Goal: Task Accomplishment & Management: Use online tool/utility

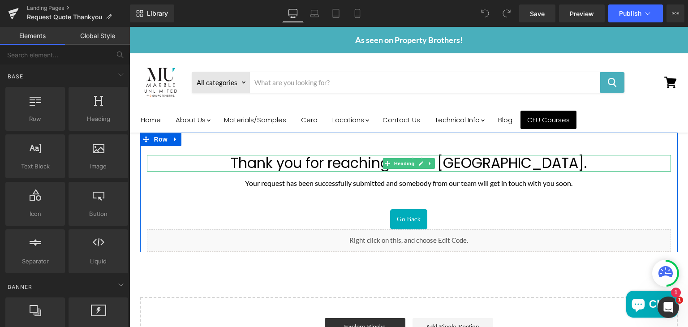
click at [340, 160] on h1 "Thank you for reaching out to [GEOGRAPHIC_DATA]." at bounding box center [409, 163] width 524 height 16
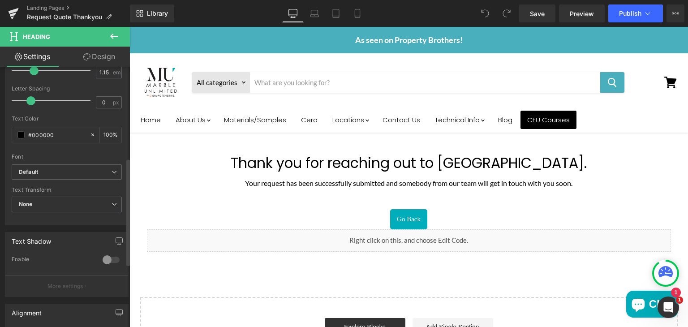
scroll to position [221, 0]
click at [106, 168] on b "Default" at bounding box center [65, 172] width 93 height 8
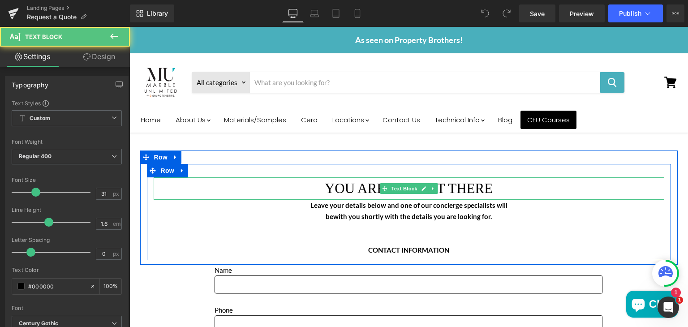
click at [349, 190] on p "YOU ARE ALMOST THERE" at bounding box center [409, 188] width 511 height 22
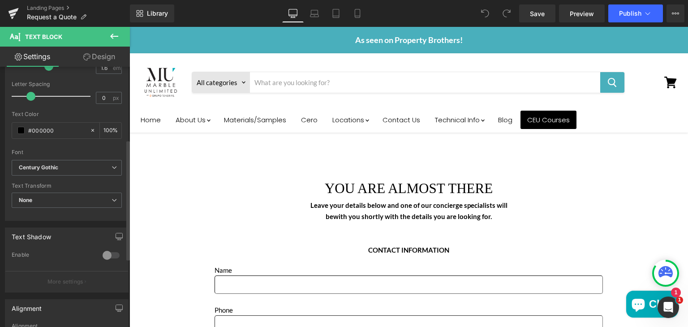
scroll to position [157, 0]
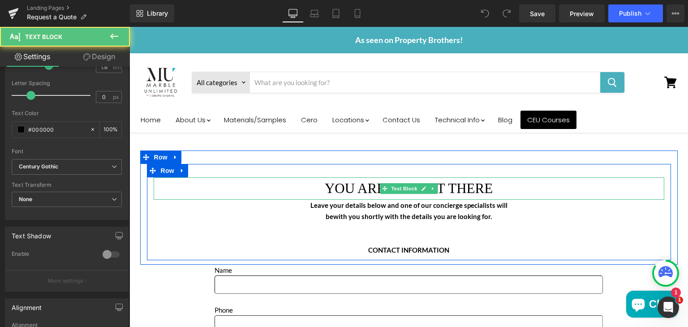
click at [336, 189] on p "YOU ARE ALMOST THERE" at bounding box center [409, 188] width 511 height 22
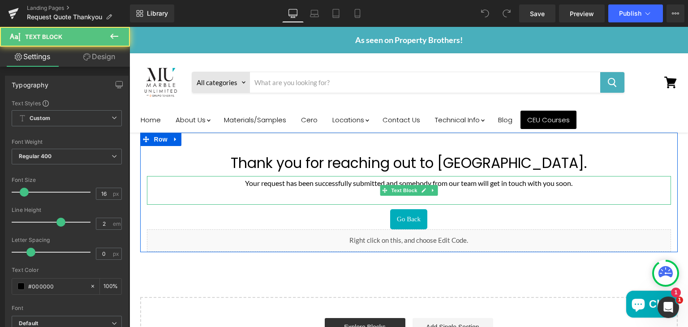
click at [437, 183] on p "Your request has been successfully submitted and somebody from our team will ge…" at bounding box center [409, 183] width 524 height 14
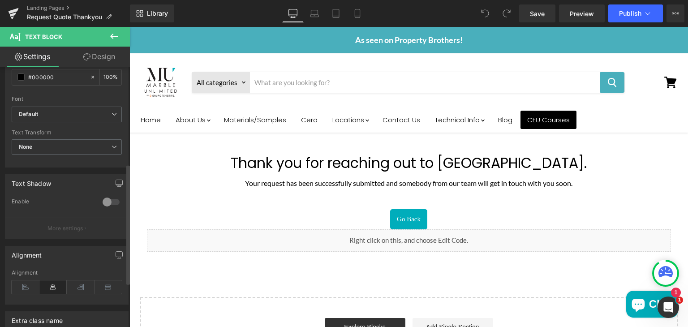
scroll to position [305, 0]
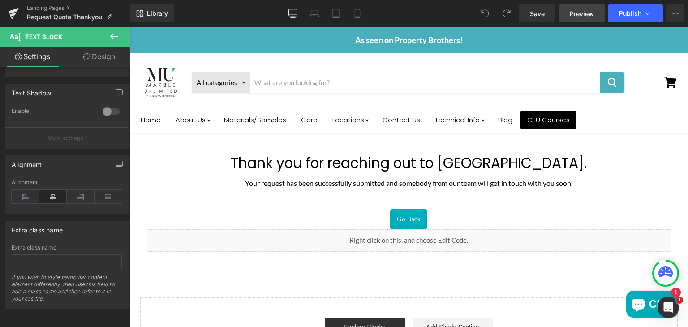
click at [584, 12] on span "Preview" at bounding box center [582, 13] width 24 height 9
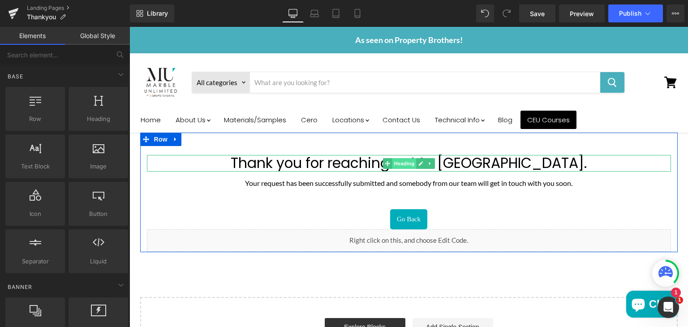
click at [400, 167] on span "Heading" at bounding box center [404, 163] width 24 height 11
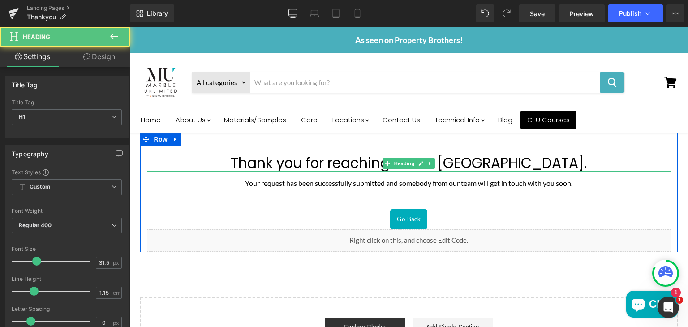
click at [323, 165] on h1 "Thank you for reaching out to us." at bounding box center [409, 163] width 524 height 16
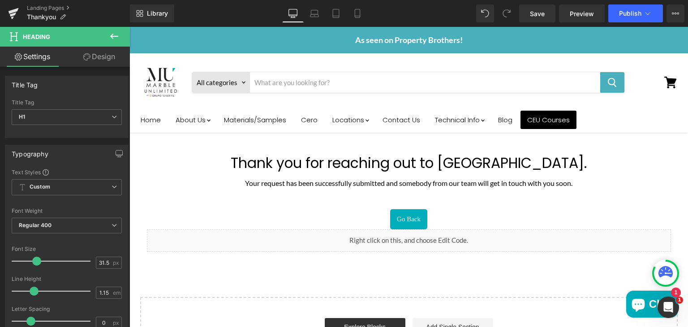
click at [108, 52] on link "Design" at bounding box center [99, 57] width 65 height 20
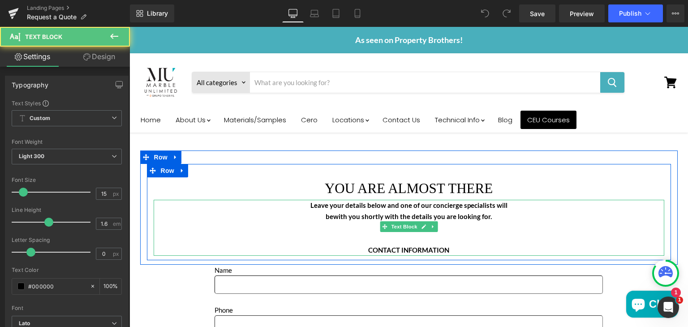
click at [423, 246] on strong "CONTACT INFORMATION" at bounding box center [408, 250] width 81 height 8
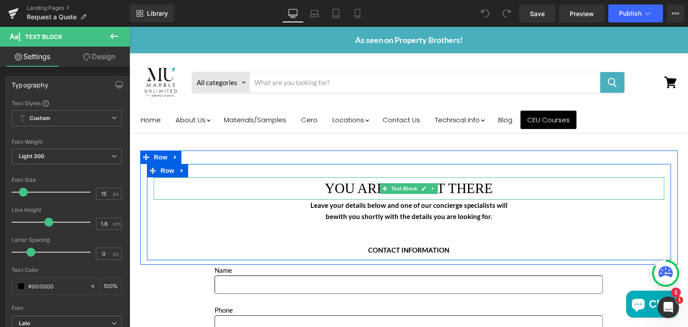
click at [366, 191] on p "YOU ARE ALMOST THERE" at bounding box center [409, 188] width 511 height 22
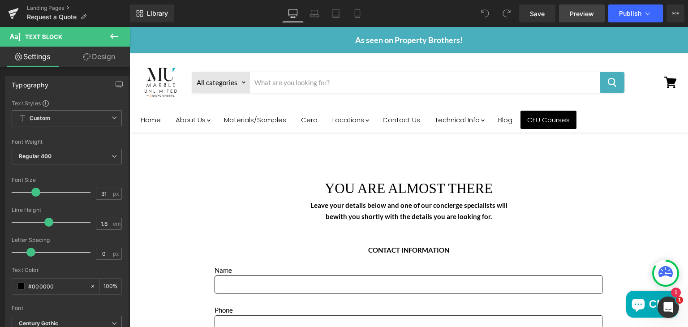
click at [582, 11] on span "Preview" at bounding box center [582, 13] width 24 height 9
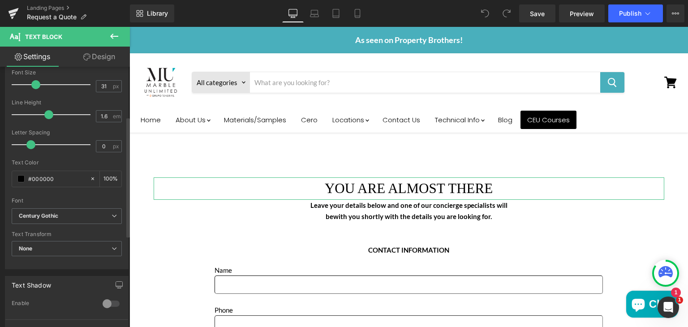
scroll to position [108, 0]
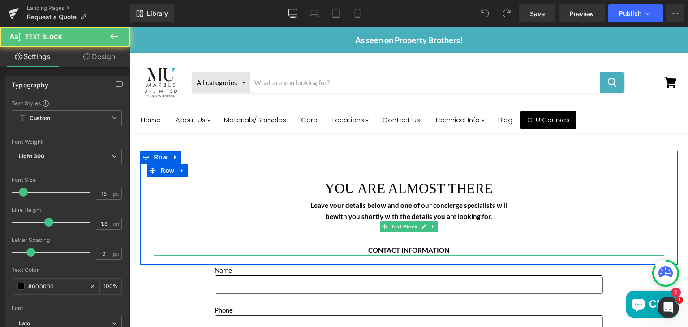
click at [364, 204] on b "Leave your details below and one of our concierge specialists will" at bounding box center [409, 205] width 197 height 8
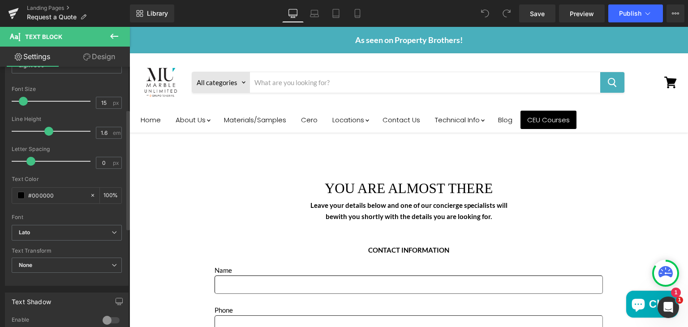
scroll to position [91, 0]
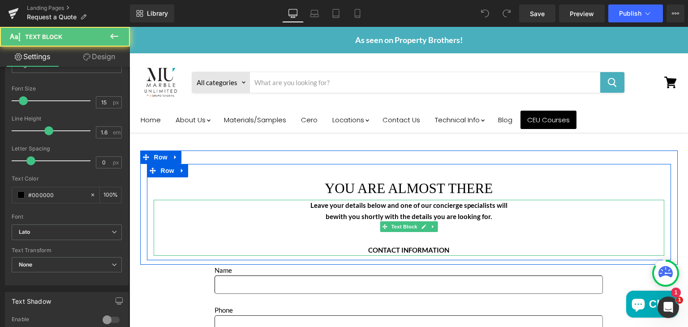
click at [389, 248] on strong "CONTACT INFORMATION" at bounding box center [408, 250] width 81 height 8
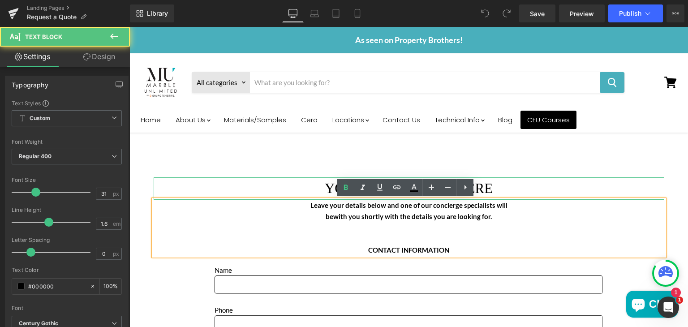
click at [331, 186] on p "YOU ARE ALMOST THERE" at bounding box center [409, 188] width 511 height 22
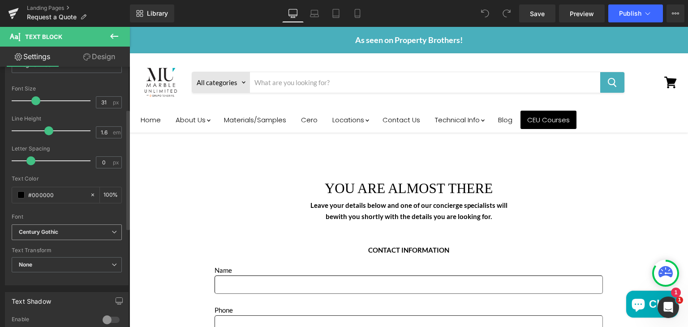
click at [91, 232] on b "Century Gothic" at bounding box center [65, 233] width 93 height 8
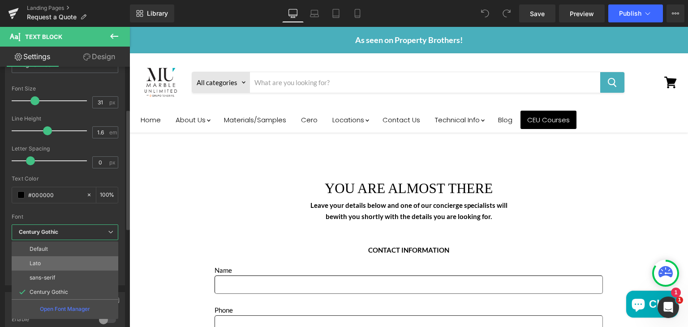
click at [50, 266] on li "Lato" at bounding box center [65, 263] width 107 height 14
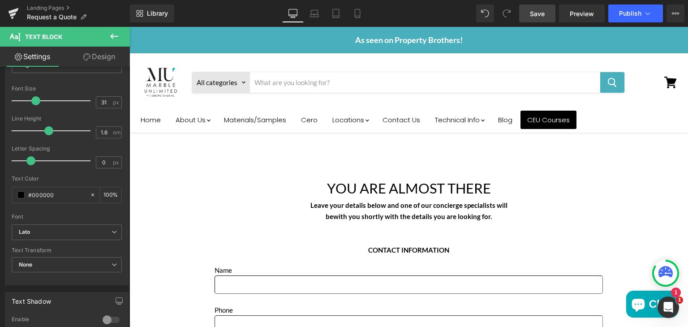
click at [538, 13] on span "Save" at bounding box center [537, 13] width 15 height 9
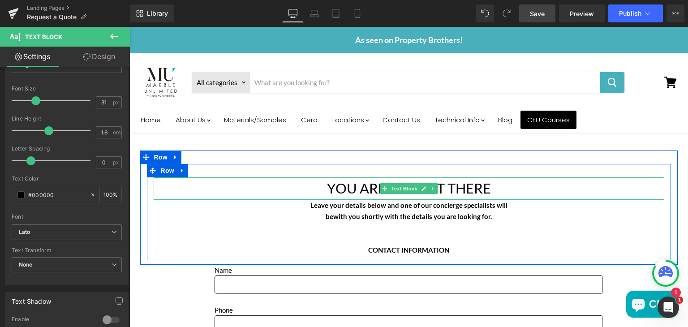
click at [354, 193] on p "YOU ARE ALMOST THERE" at bounding box center [409, 188] width 511 height 22
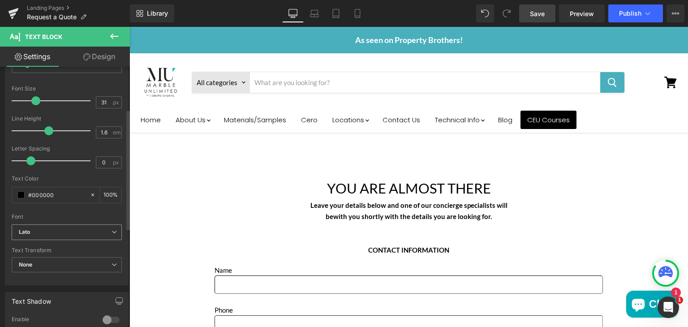
click at [107, 225] on span "Lato" at bounding box center [67, 232] width 110 height 16
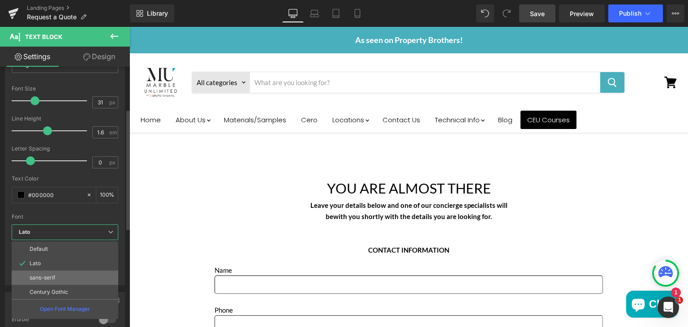
click at [56, 273] on li "sans-serif" at bounding box center [65, 278] width 107 height 14
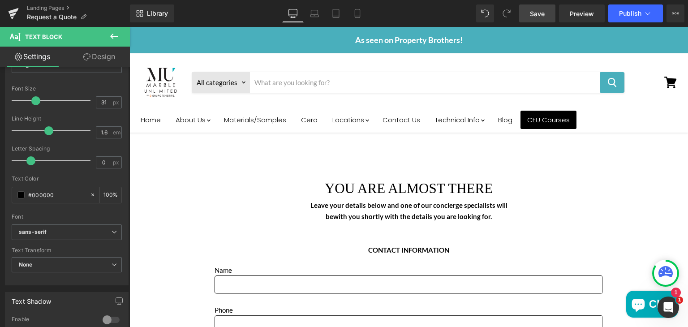
click at [537, 13] on span "Save" at bounding box center [537, 13] width 15 height 9
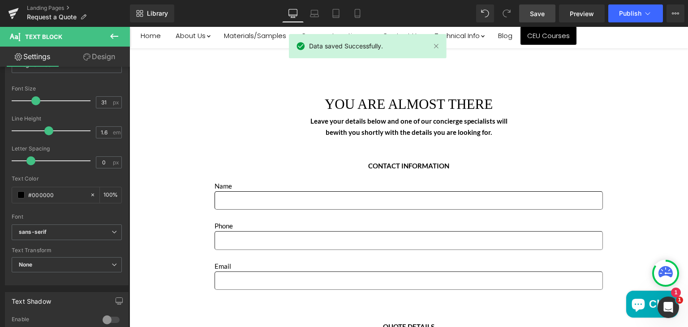
scroll to position [0, 0]
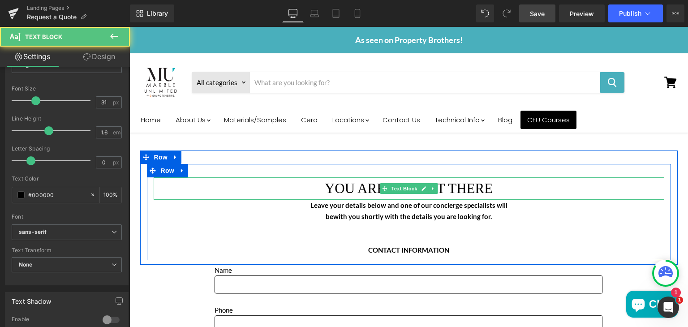
click at [459, 189] on p "YOU ARE ALMOST THERE" at bounding box center [409, 188] width 511 height 22
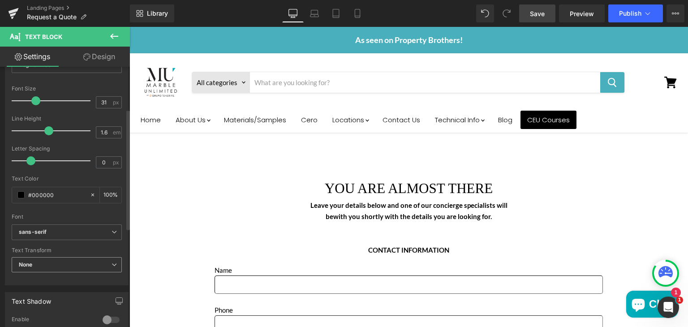
scroll to position [137, 0]
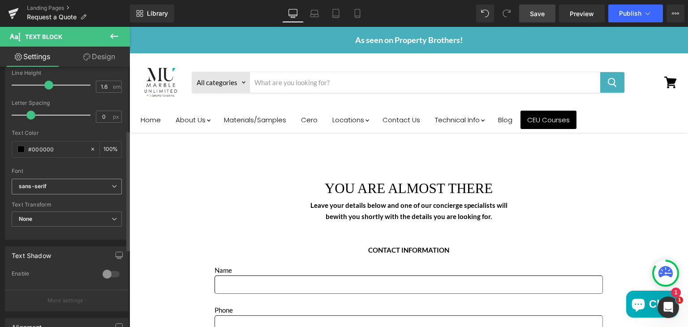
click at [94, 184] on b "sans-serif" at bounding box center [65, 187] width 93 height 8
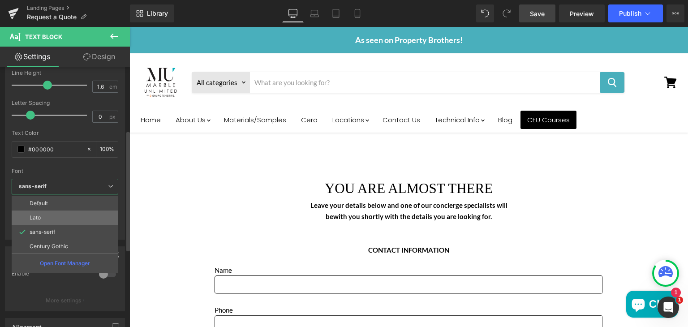
click at [57, 213] on li "Lato" at bounding box center [65, 218] width 107 height 14
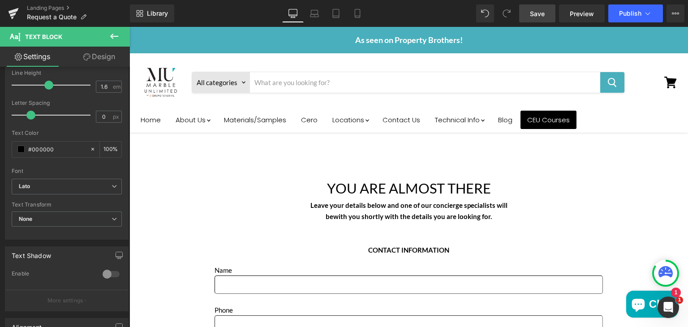
click at [536, 9] on span "Save" at bounding box center [537, 13] width 15 height 9
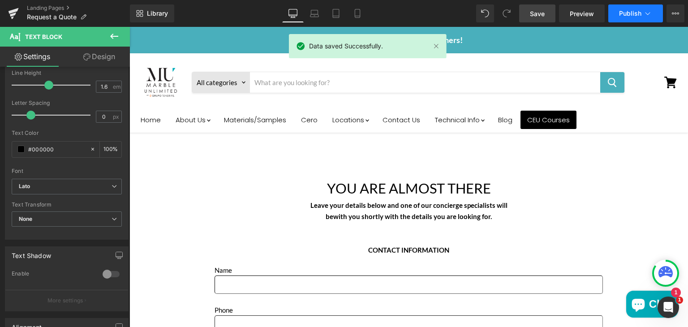
click at [623, 14] on span "Publish" at bounding box center [630, 13] width 22 height 7
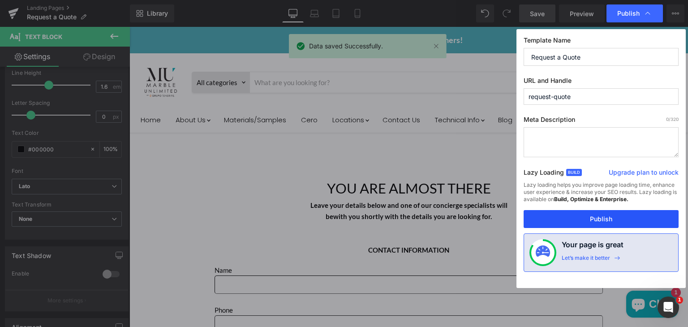
click at [580, 216] on button "Publish" at bounding box center [601, 219] width 155 height 18
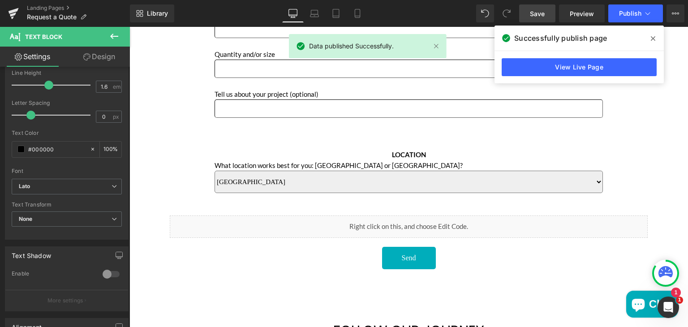
scroll to position [410, 0]
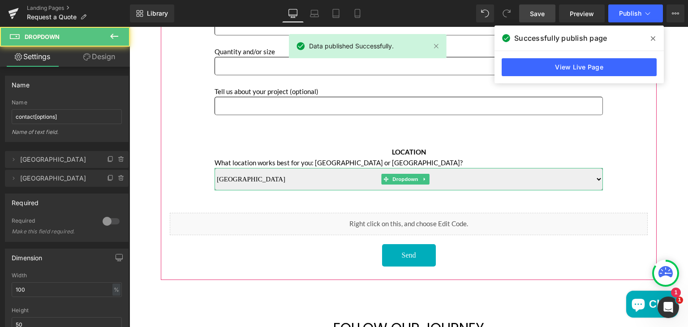
click at [484, 171] on select "Sun Valley Anaheim" at bounding box center [409, 179] width 388 height 22
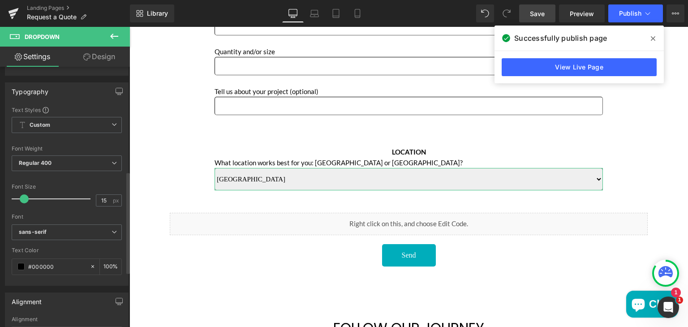
scroll to position [268, 0]
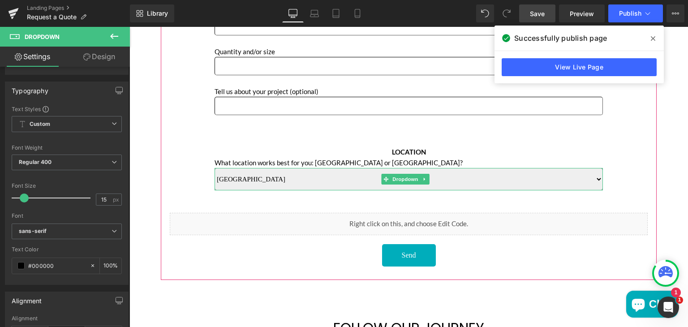
click at [254, 174] on select "Sun Valley Anaheim" at bounding box center [409, 179] width 388 height 22
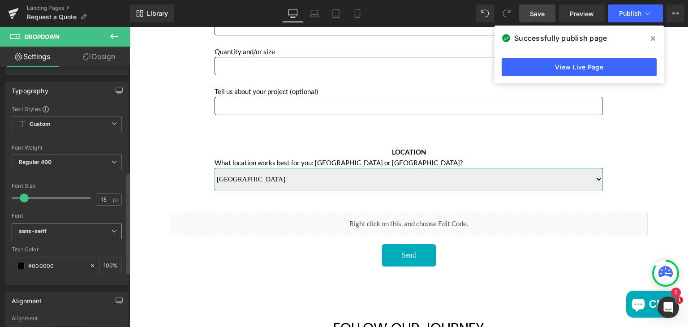
click at [112, 230] on icon at bounding box center [114, 231] width 5 height 5
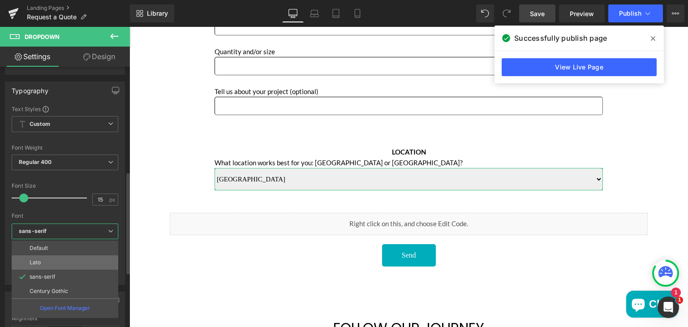
click at [48, 264] on li "Lato" at bounding box center [65, 262] width 107 height 14
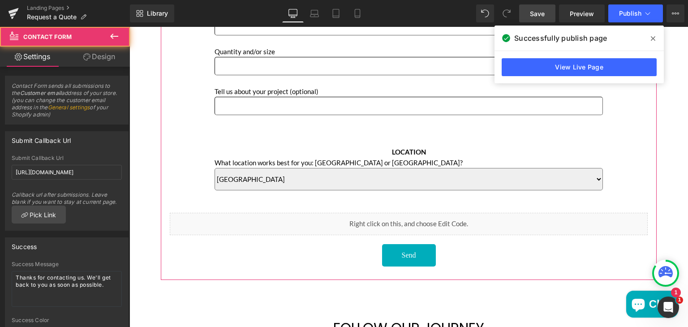
click at [185, 154] on div "Name Text Block Text Field Phone Text Block Text Field Email Text Block Email F…" at bounding box center [409, 60] width 478 height 412
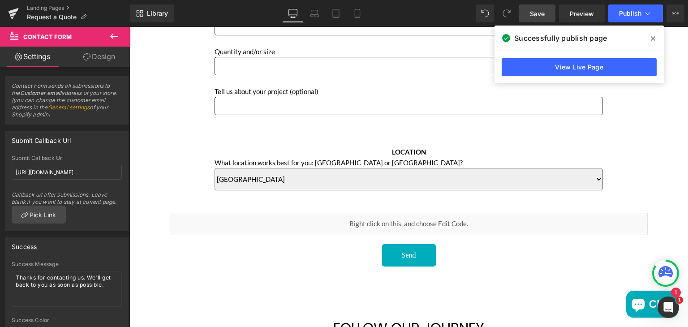
click at [532, 14] on span "Save" at bounding box center [537, 13] width 15 height 9
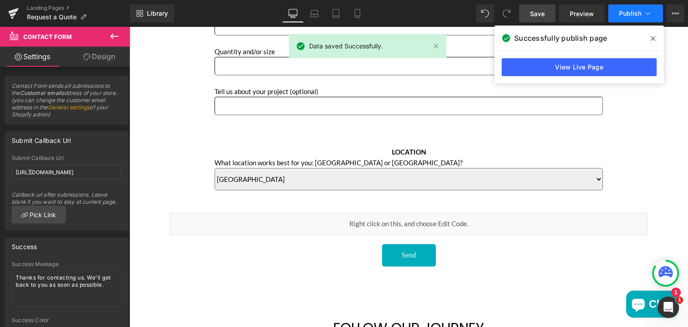
click at [625, 10] on span "Publish" at bounding box center [630, 13] width 22 height 7
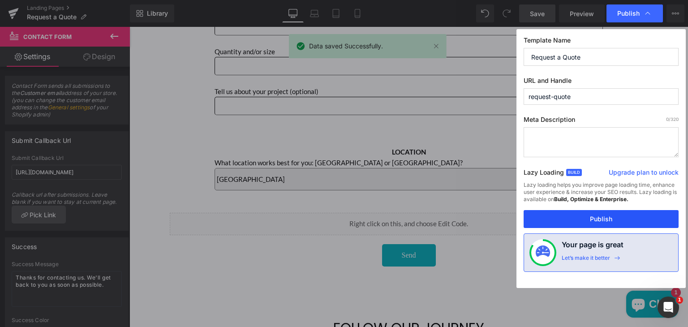
click at [569, 220] on button "Publish" at bounding box center [601, 219] width 155 height 18
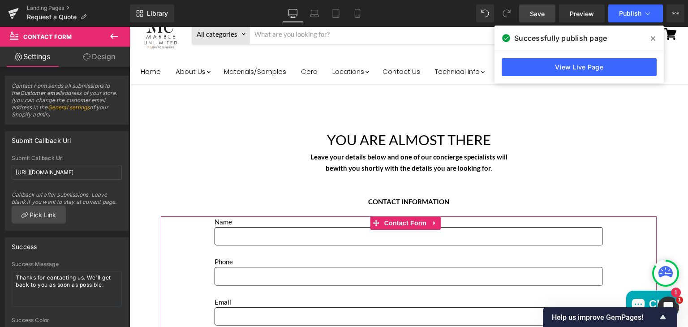
scroll to position [35, 0]
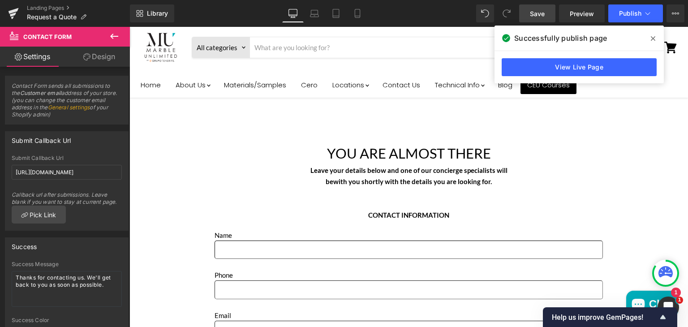
click at [350, 151] on p "YOU ARE ALMOST THERE" at bounding box center [409, 153] width 511 height 22
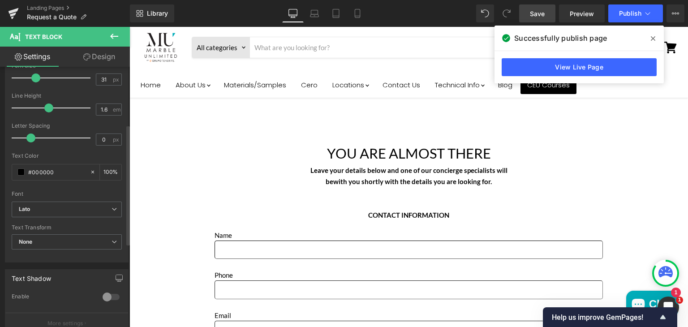
scroll to position [127, 0]
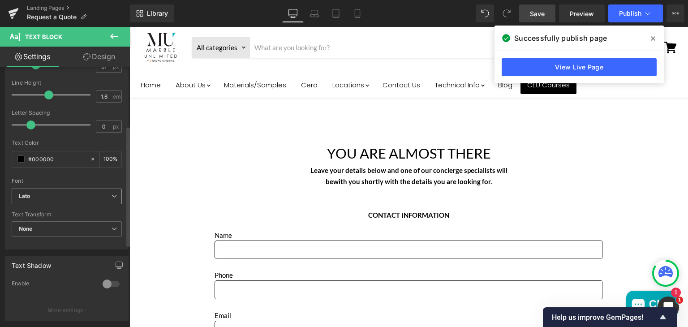
click at [70, 194] on b "Lato" at bounding box center [65, 197] width 93 height 8
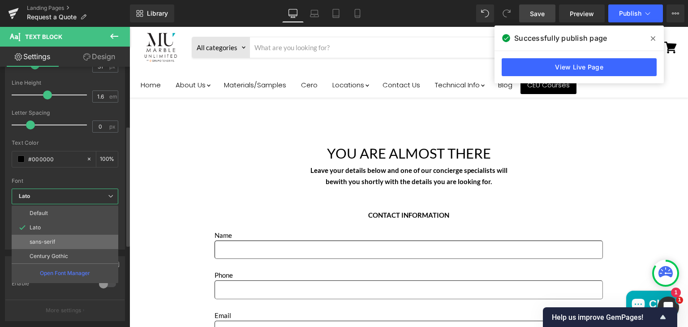
click at [42, 237] on li "sans-serif" at bounding box center [65, 242] width 107 height 14
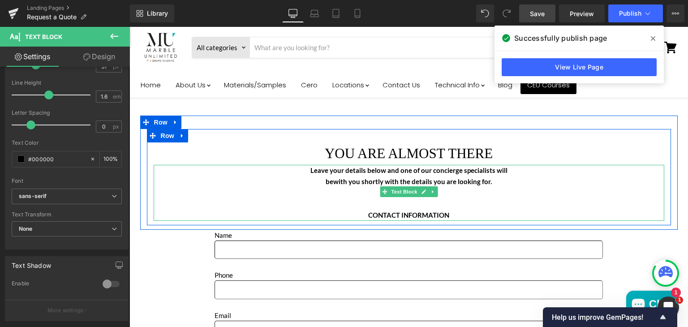
click at [330, 172] on b "Leave your details below and one of our concierge specialists will" at bounding box center [409, 170] width 197 height 8
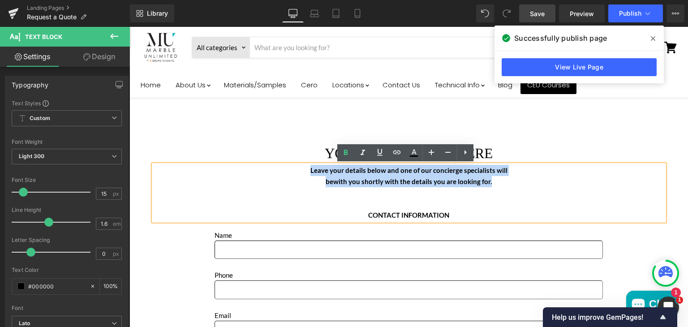
drag, startPoint x: 303, startPoint y: 169, endPoint x: 487, endPoint y: 178, distance: 184.4
click at [487, 178] on div "Leave your details below and one of our concierge specialists will be with you …" at bounding box center [409, 193] width 511 height 56
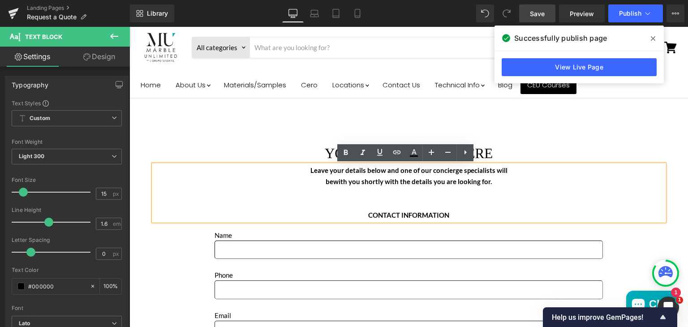
click at [519, 190] on p "Main content" at bounding box center [409, 192] width 511 height 11
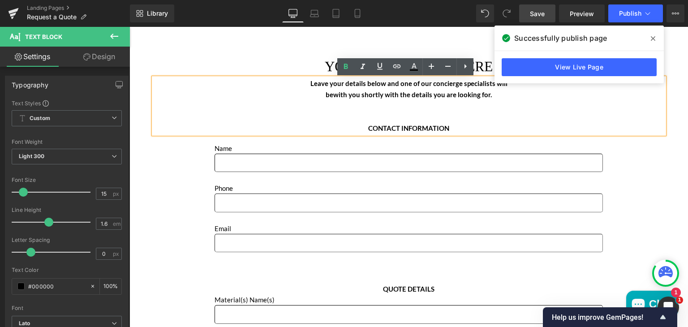
scroll to position [123, 0]
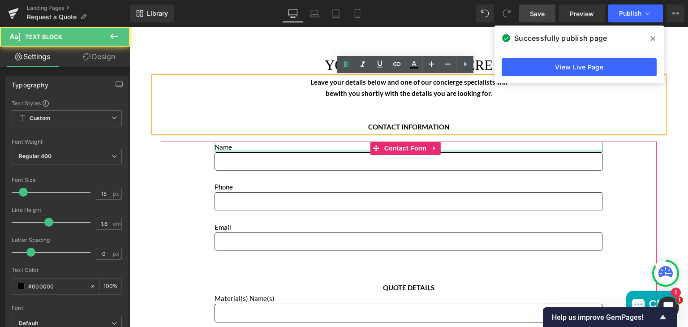
click at [227, 150] on div "Main content" at bounding box center [409, 151] width 388 height 2
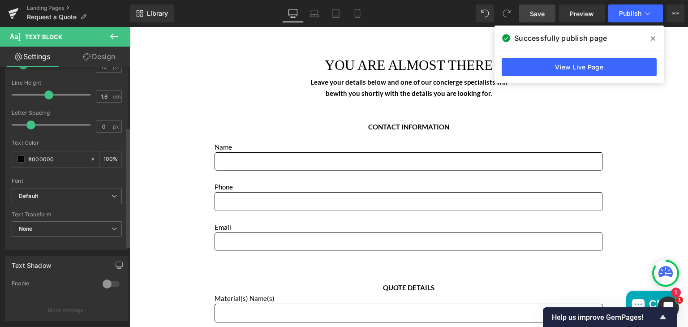
scroll to position [130, 0]
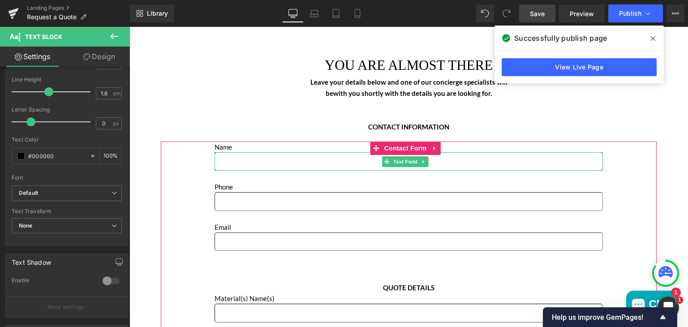
click at [265, 163] on input "Main content" at bounding box center [409, 161] width 388 height 18
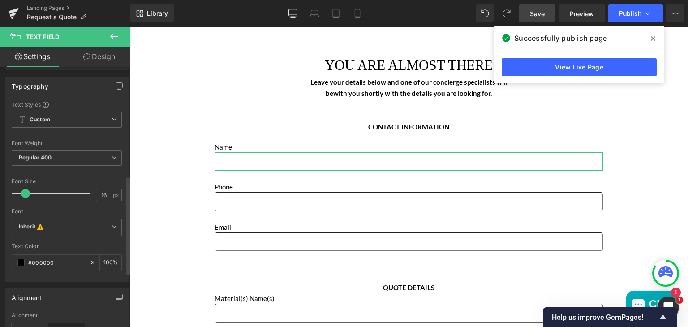
scroll to position [294, 0]
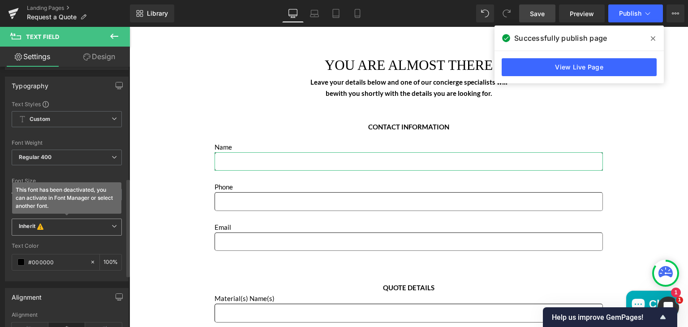
click at [112, 224] on icon at bounding box center [114, 226] width 5 height 5
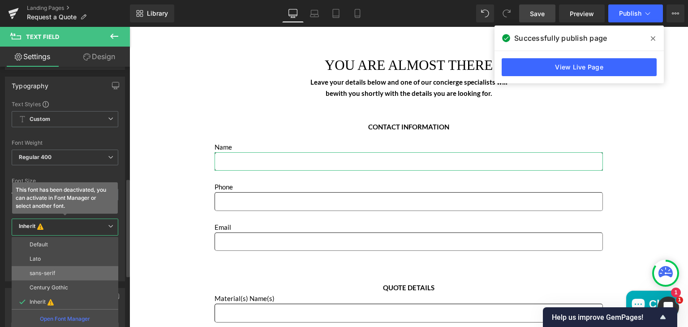
click at [31, 270] on p "sans-serif" at bounding box center [43, 273] width 26 height 6
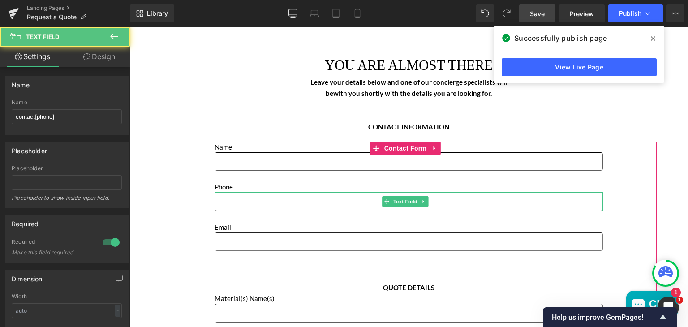
click at [253, 199] on input "Main content" at bounding box center [409, 201] width 388 height 18
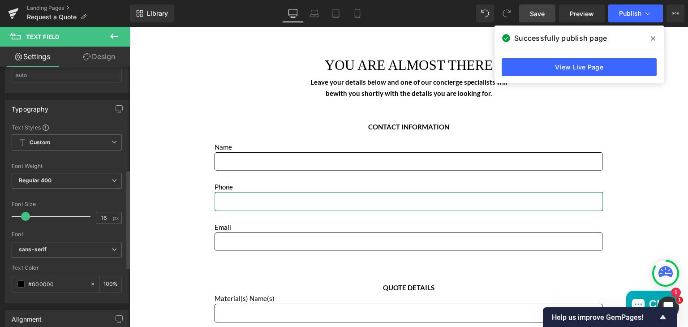
scroll to position [271, 0]
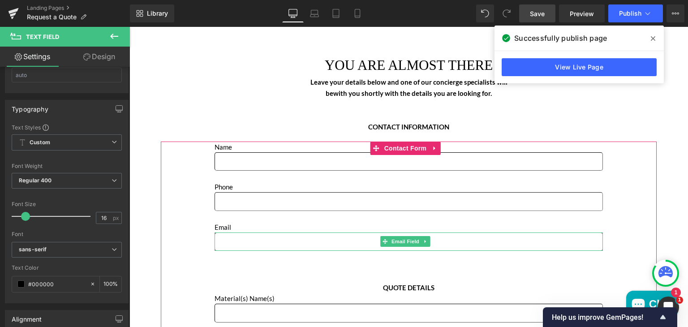
click at [233, 241] on input "Main content" at bounding box center [409, 242] width 388 height 18
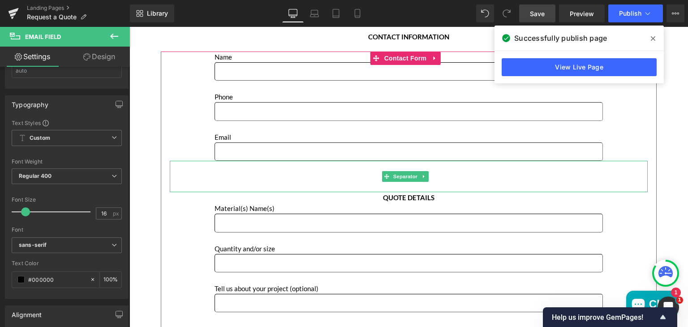
scroll to position [215, 0]
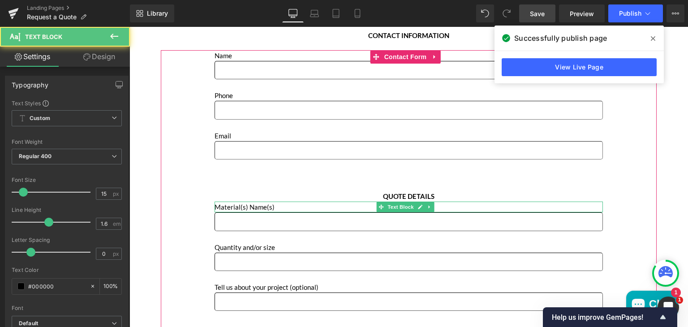
click at [253, 203] on p "Material(s) Name(s)" at bounding box center [409, 207] width 388 height 11
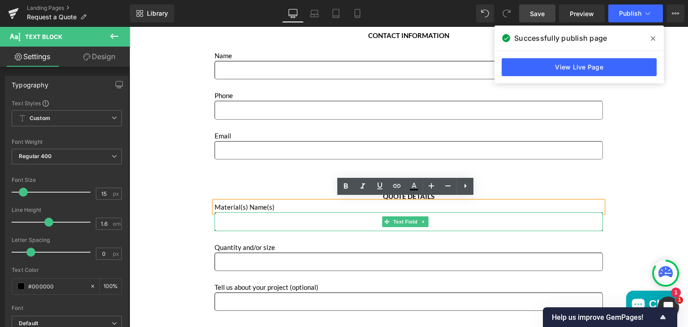
click at [254, 219] on input "Main content" at bounding box center [409, 221] width 388 height 18
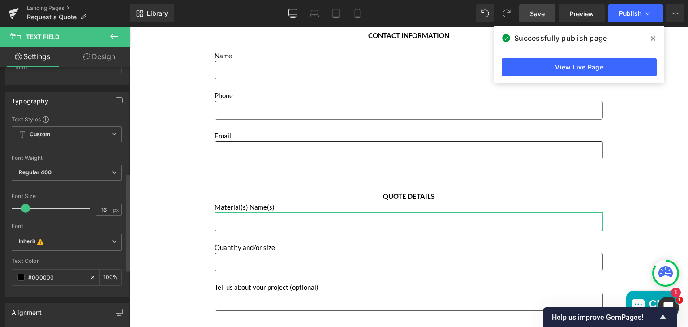
scroll to position [280, 0]
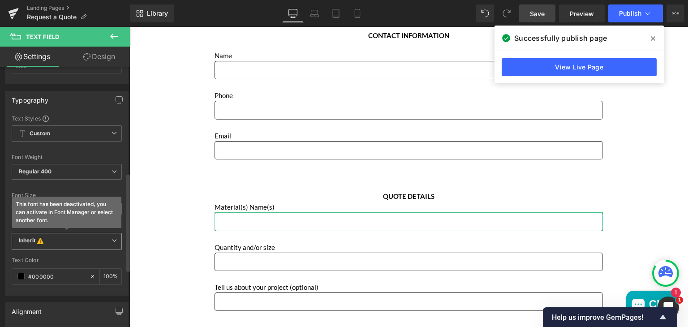
click at [70, 238] on b "Inherit This font has been deactivated, you can activate in Font Manager or sel…" at bounding box center [65, 241] width 93 height 9
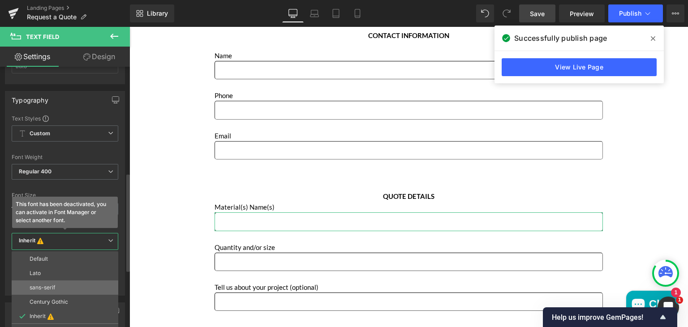
click at [48, 280] on li "sans-serif" at bounding box center [65, 287] width 107 height 14
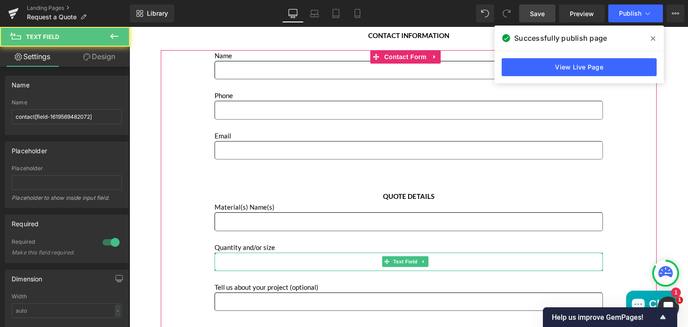
click at [242, 262] on input "Main content" at bounding box center [409, 262] width 388 height 18
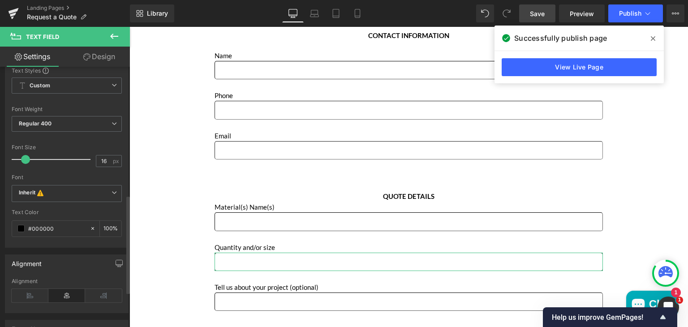
scroll to position [341, 0]
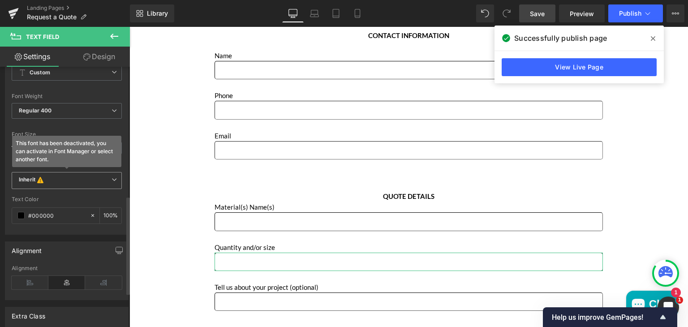
click at [70, 180] on b "Inherit This font has been deactivated, you can activate in Font Manager or sel…" at bounding box center [65, 180] width 93 height 9
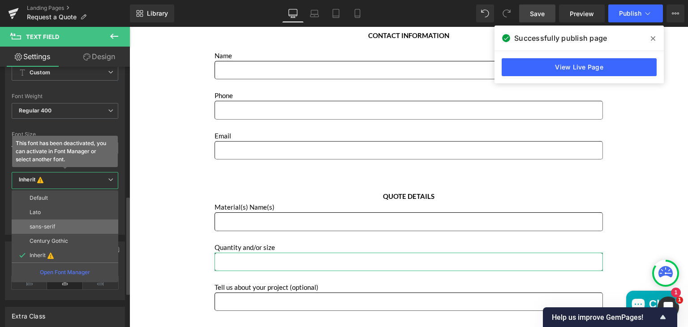
click at [39, 220] on li "sans-serif" at bounding box center [65, 227] width 107 height 14
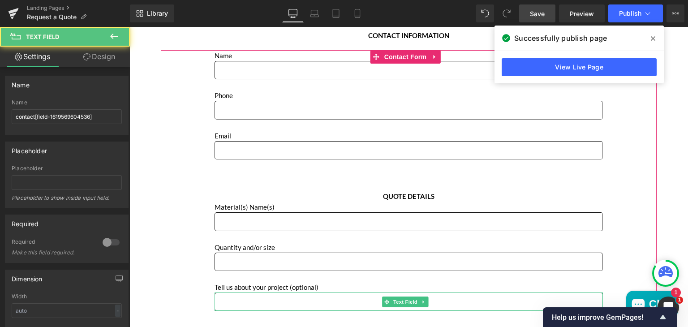
click at [237, 298] on input "Main content" at bounding box center [409, 302] width 388 height 18
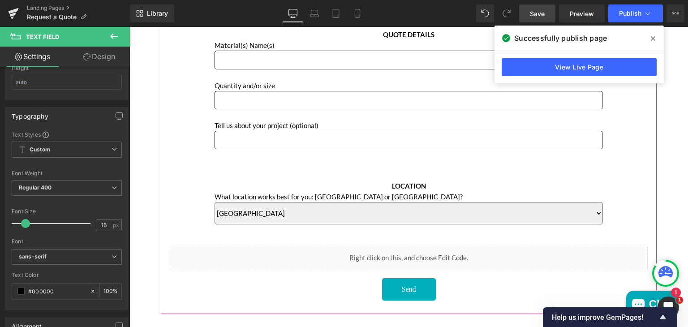
scroll to position [377, 0]
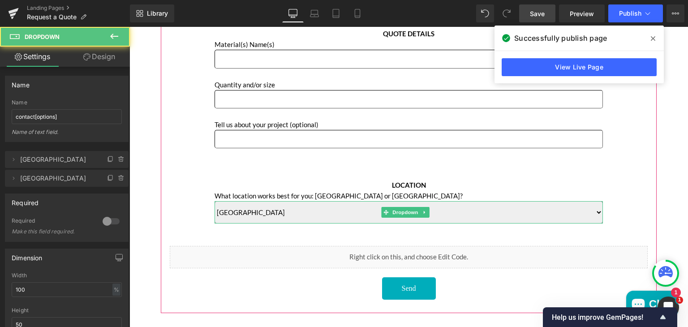
click at [263, 206] on select "Sun Valley Anaheim" at bounding box center [409, 212] width 388 height 22
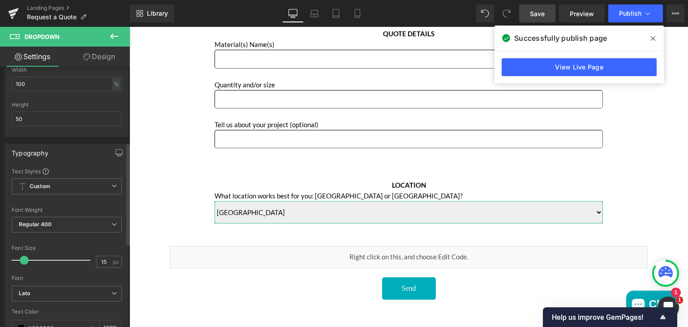
scroll to position [207, 0]
click at [72, 293] on b "Lato" at bounding box center [65, 292] width 93 height 8
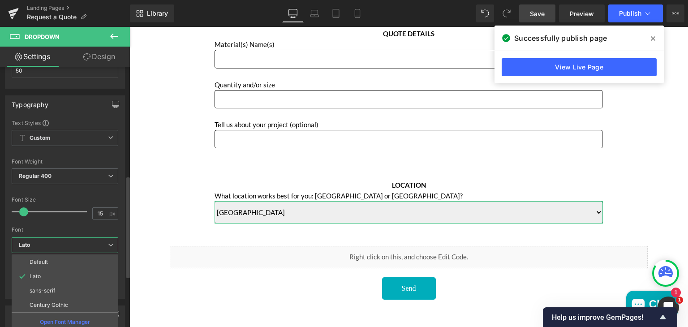
scroll to position [245, 0]
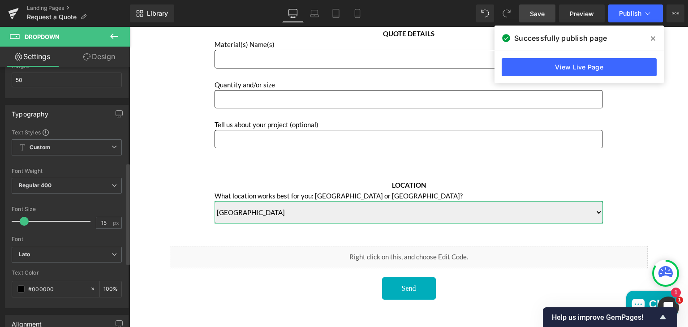
click at [67, 233] on div at bounding box center [67, 233] width 110 height 6
click at [51, 251] on b "Lato" at bounding box center [65, 255] width 93 height 8
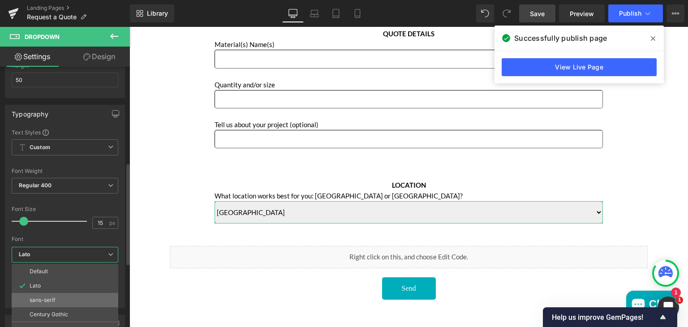
click at [38, 301] on p "sans-serif" at bounding box center [43, 300] width 26 height 6
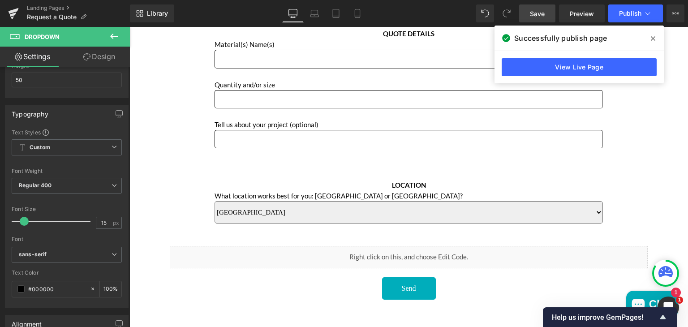
click at [540, 10] on span "Save" at bounding box center [537, 13] width 15 height 9
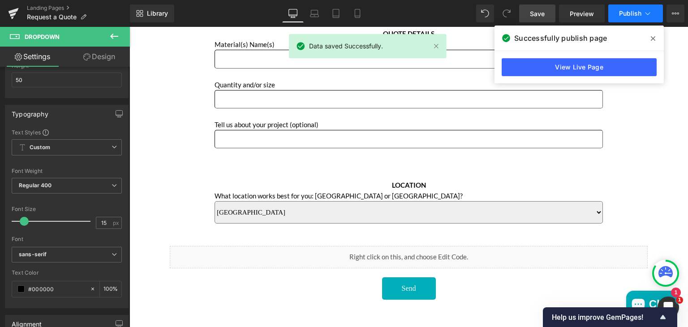
click at [631, 13] on span "Publish" at bounding box center [630, 13] width 22 height 7
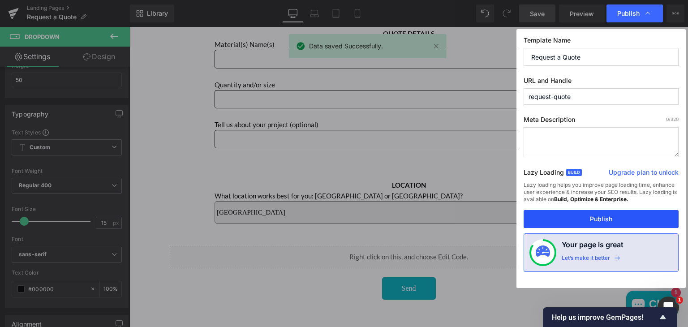
click at [548, 217] on button "Publish" at bounding box center [601, 219] width 155 height 18
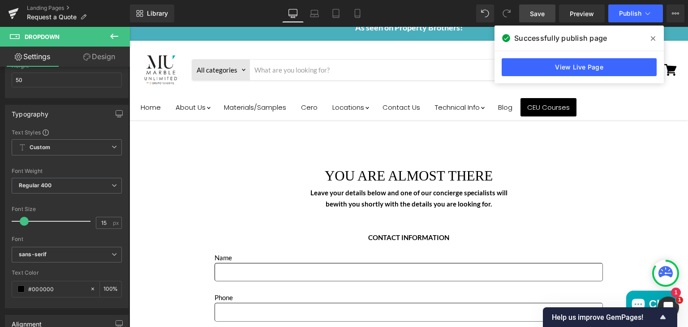
scroll to position [14, 0]
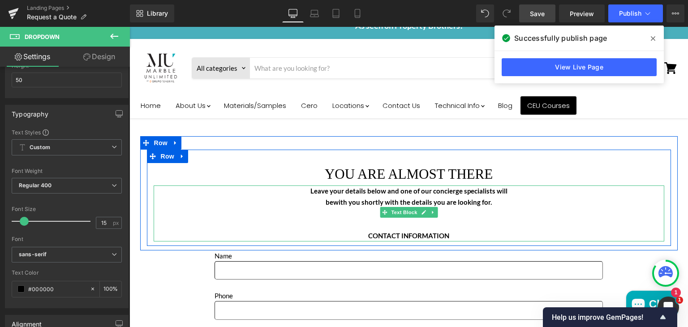
click at [381, 193] on b "Leave your details below and one of our concierge specialists will" at bounding box center [409, 191] width 197 height 8
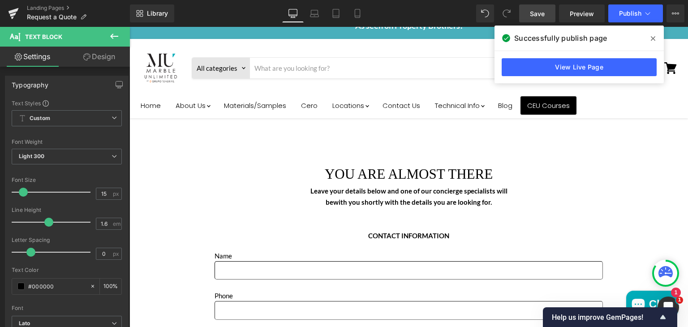
click at [111, 33] on icon at bounding box center [114, 36] width 11 height 11
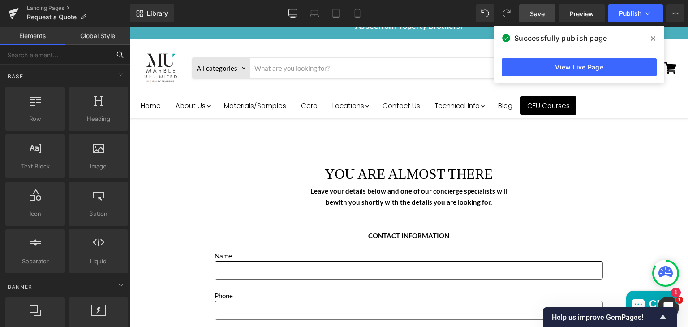
click at [78, 53] on input "text" at bounding box center [55, 55] width 110 height 20
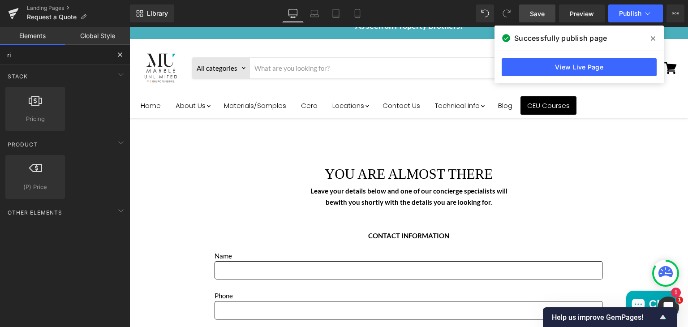
type input "r"
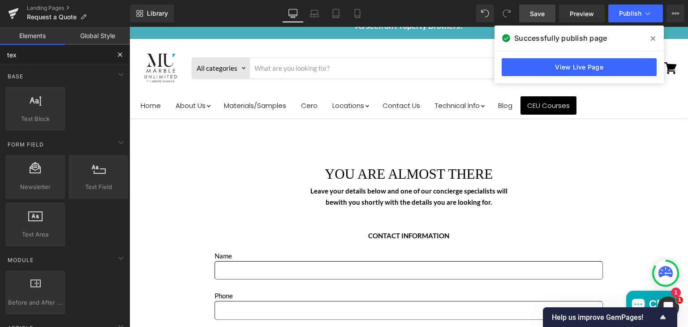
type input "text"
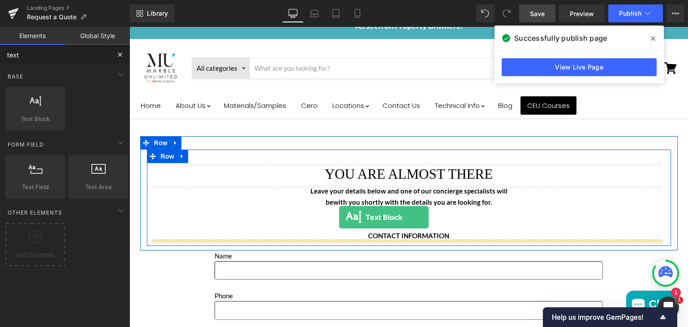
drag, startPoint x: 164, startPoint y: 134, endPoint x: 340, endPoint y: 217, distance: 194.8
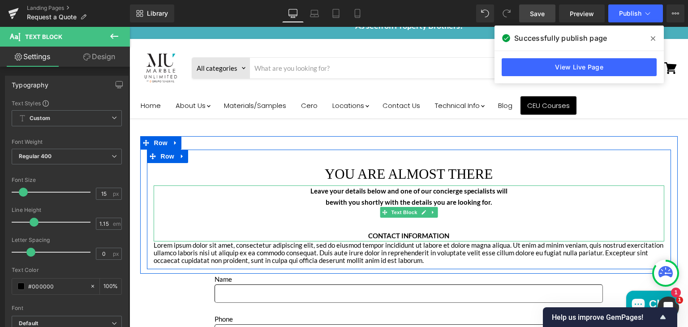
click at [412, 234] on strong "CONTACT INFORMATION" at bounding box center [408, 236] width 81 height 8
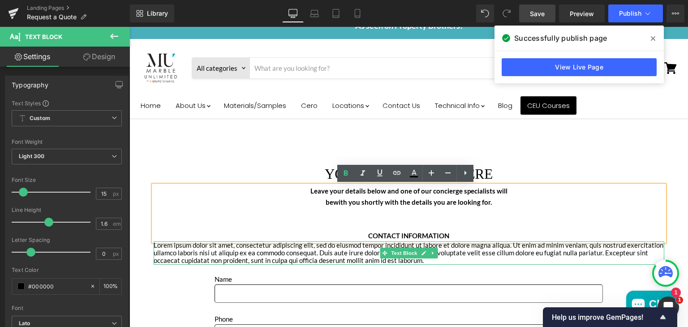
click at [343, 255] on p "Lorem ipsum dolor sit amet, consectetur adipiscing elit, sed do eiusmod tempor …" at bounding box center [409, 253] width 511 height 23
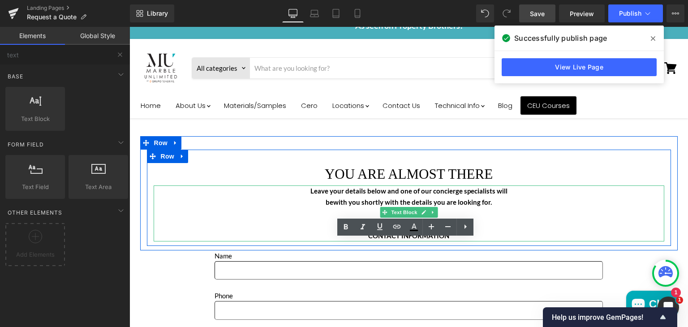
click at [326, 195] on p "Leave your details below and one of our concierge specialists will" at bounding box center [409, 191] width 511 height 11
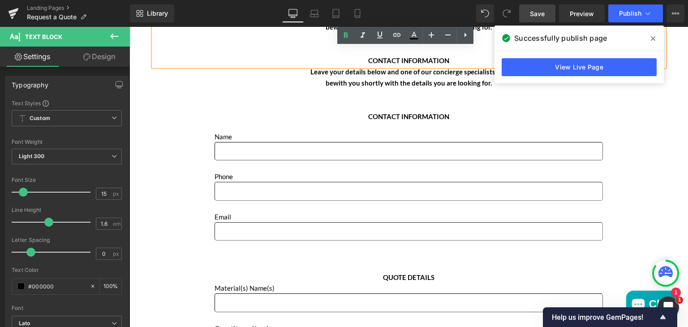
scroll to position [191, 0]
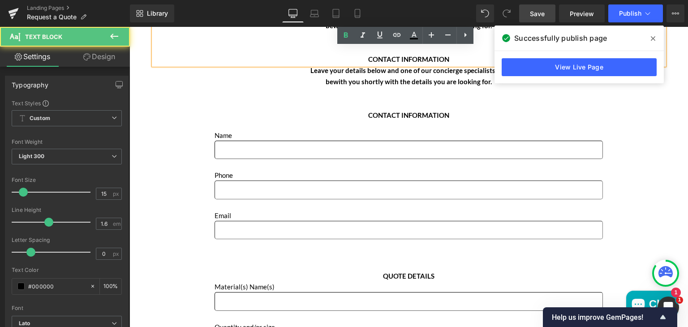
click at [385, 99] on p "Main content" at bounding box center [409, 104] width 511 height 11
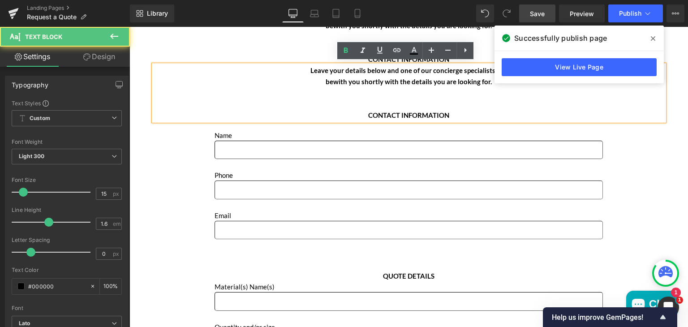
click at [378, 99] on p "Main content" at bounding box center [409, 104] width 511 height 11
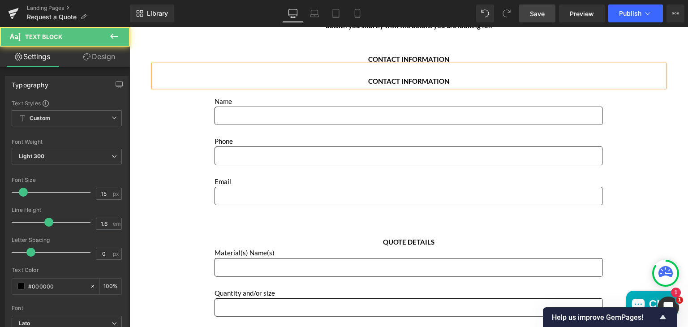
click at [360, 78] on p "CONTACT INFORMATION" at bounding box center [409, 81] width 511 height 11
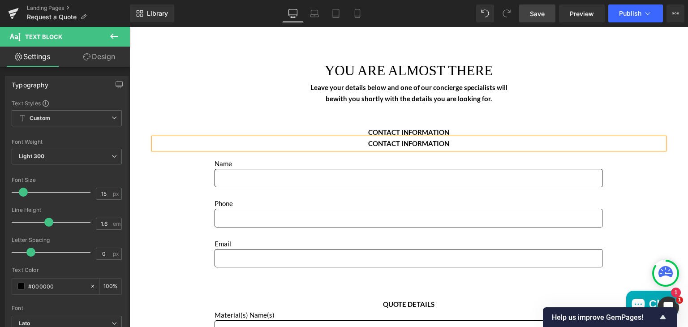
scroll to position [116, 0]
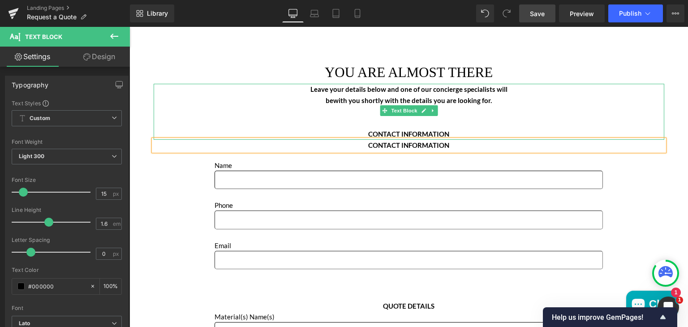
click at [446, 129] on p "CONTACT INFORMATION" at bounding box center [409, 134] width 511 height 11
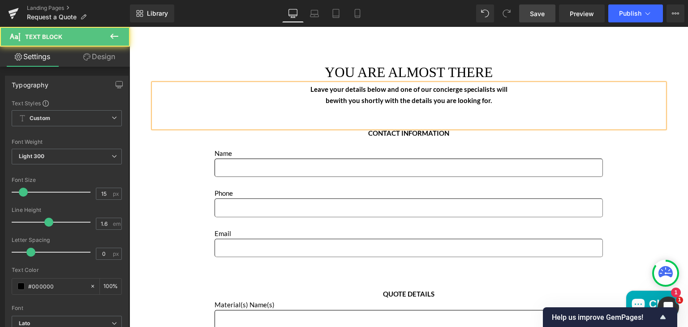
click at [474, 101] on b "with you shortly with the details you are looking for." at bounding box center [412, 100] width 159 height 8
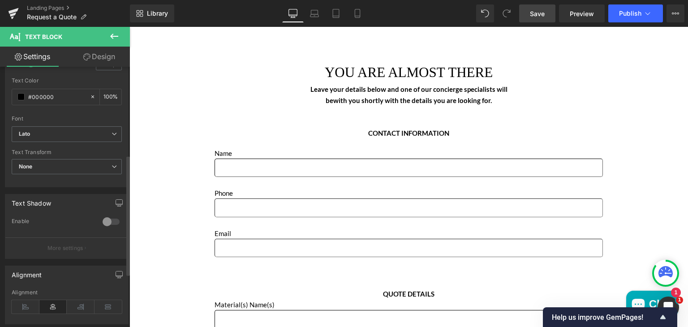
scroll to position [190, 0]
click at [60, 133] on b "Lato" at bounding box center [65, 134] width 93 height 8
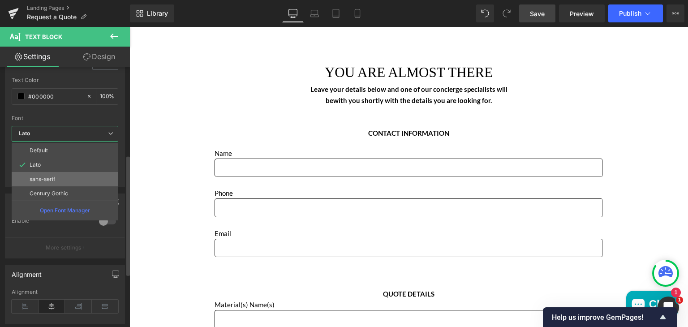
click at [53, 176] on p "sans-serif" at bounding box center [43, 179] width 26 height 6
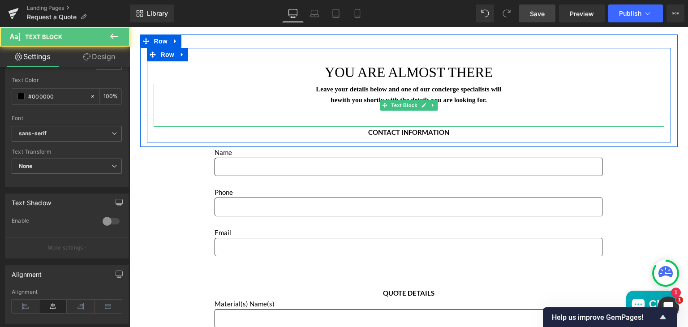
click at [215, 87] on p "Leave your details below and one of our concierge specialists will" at bounding box center [409, 89] width 511 height 11
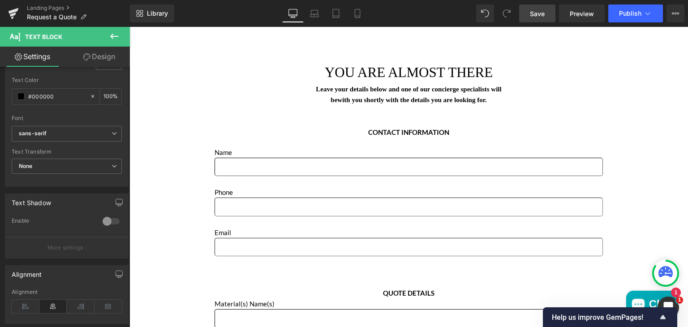
click at [539, 13] on span "Save" at bounding box center [537, 13] width 15 height 9
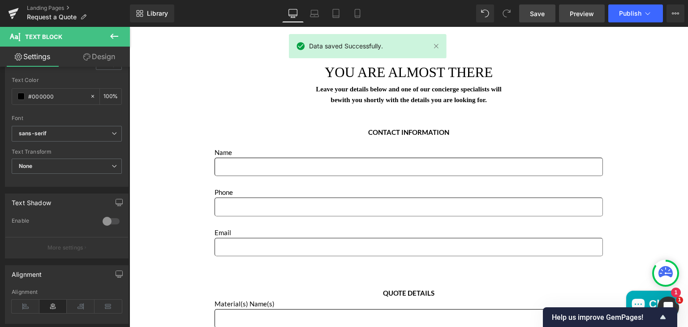
click at [581, 12] on span "Preview" at bounding box center [582, 13] width 24 height 9
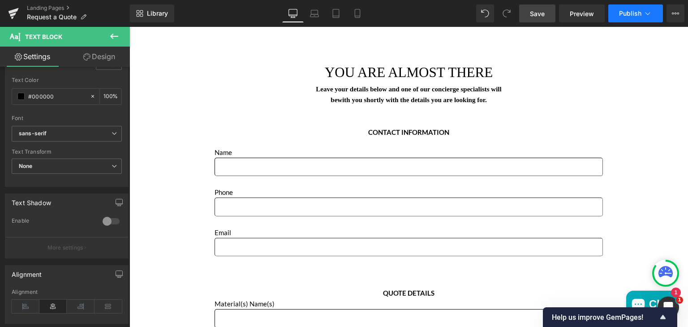
click at [631, 10] on span "Publish" at bounding box center [630, 13] width 22 height 7
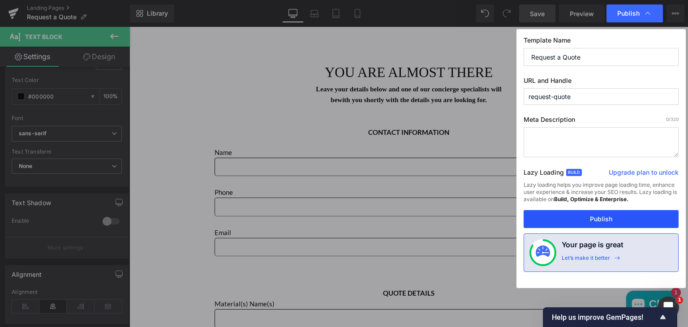
click at [592, 221] on button "Publish" at bounding box center [601, 219] width 155 height 18
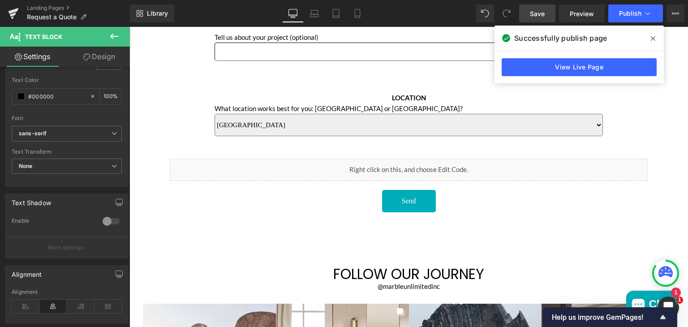
scroll to position [459, 0]
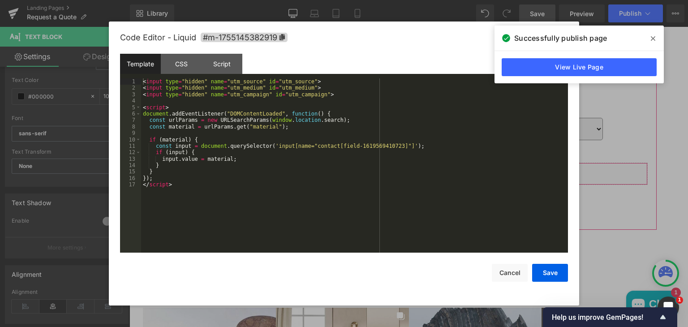
click at [418, 181] on icon "Main content" at bounding box center [417, 183] width 5 height 5
click at [220, 69] on div "Script" at bounding box center [222, 64] width 41 height 20
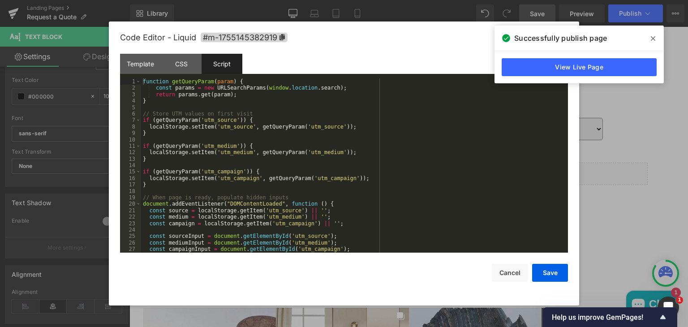
scroll to position [32, 0]
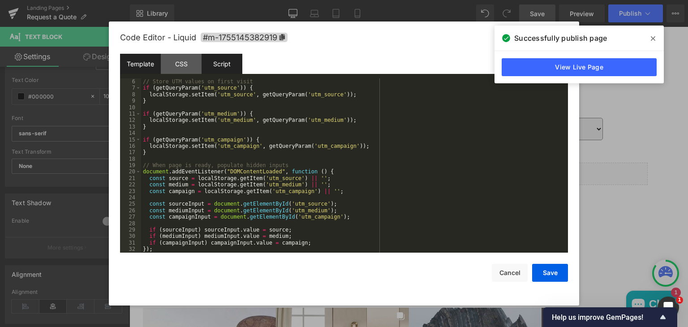
click at [143, 64] on div "Template" at bounding box center [140, 64] width 41 height 20
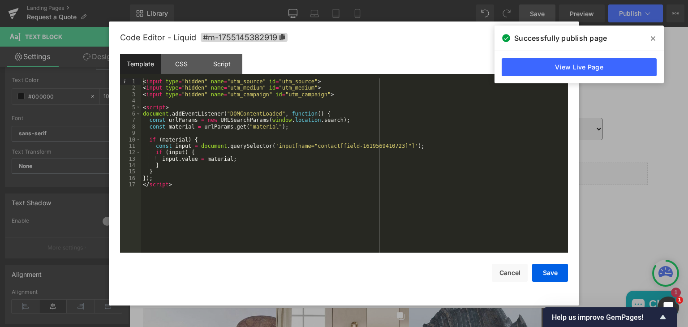
click at [653, 38] on icon at bounding box center [653, 38] width 4 height 4
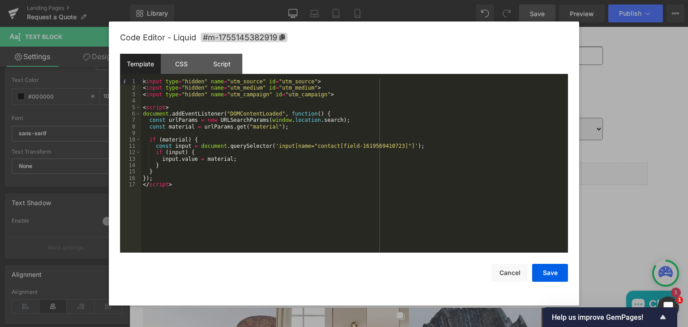
click at [518, 51] on div "Code Editor - Liquid #m-1755145382919" at bounding box center [344, 38] width 448 height 32
click at [508, 271] on button "Cancel" at bounding box center [510, 273] width 36 height 18
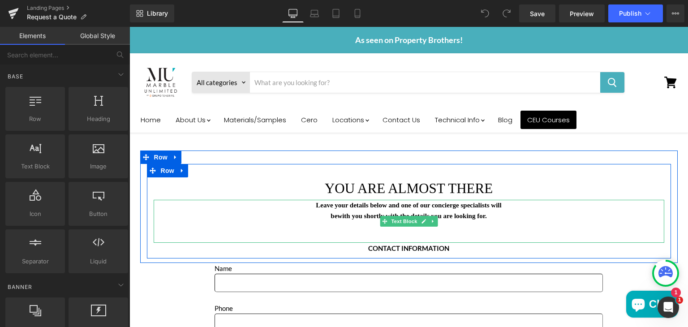
click at [267, 227] on p "Main content" at bounding box center [409, 226] width 511 height 11
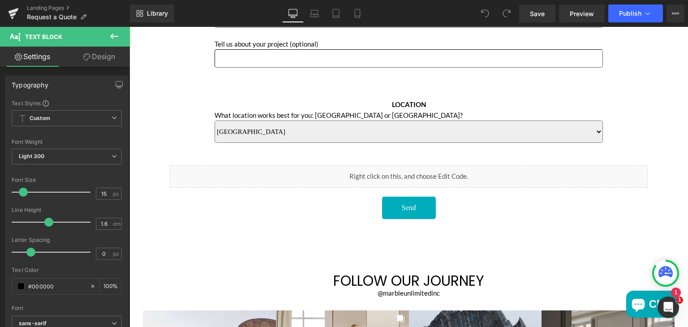
scroll to position [457, 0]
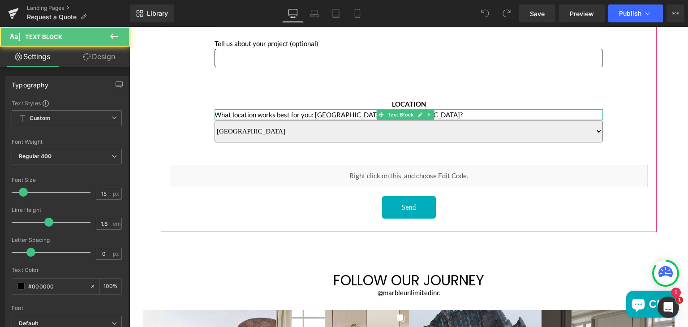
click at [321, 112] on p "What location works best for you: [GEOGRAPHIC_DATA] or [GEOGRAPHIC_DATA]?" at bounding box center [409, 114] width 388 height 11
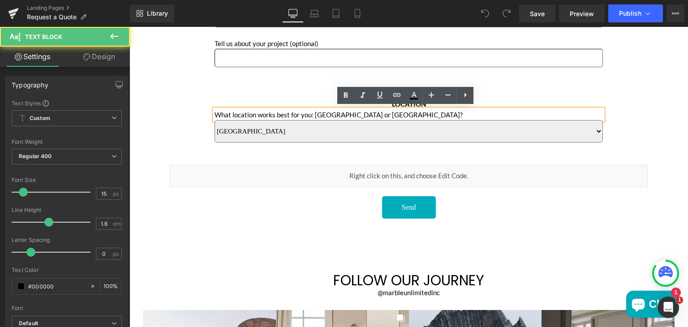
click at [321, 112] on p "What location works best for you: [GEOGRAPHIC_DATA] or [GEOGRAPHIC_DATA]?" at bounding box center [409, 114] width 388 height 11
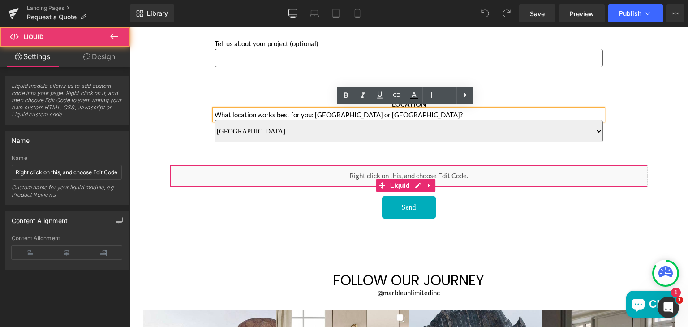
click at [369, 178] on div "Liquid" at bounding box center [409, 176] width 478 height 22
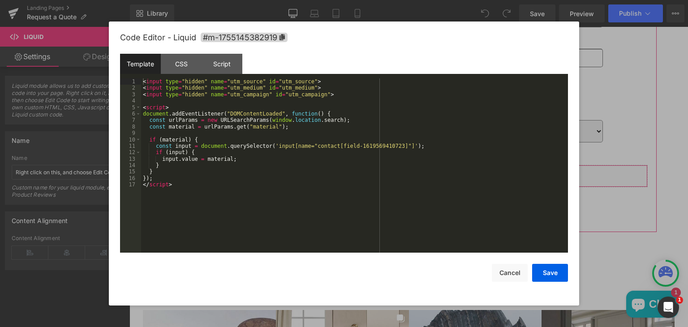
click at [417, 183] on icon "Main content" at bounding box center [417, 185] width 5 height 5
click at [225, 63] on div "Script" at bounding box center [222, 64] width 41 height 20
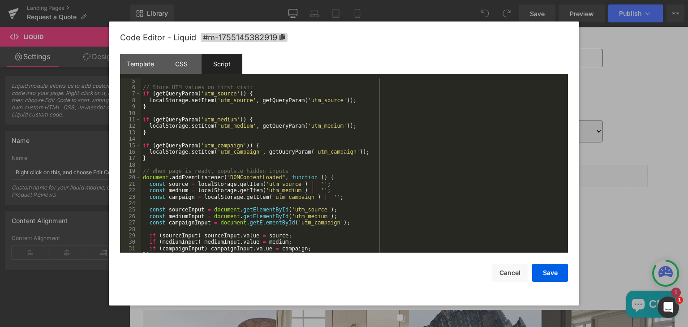
scroll to position [0, 0]
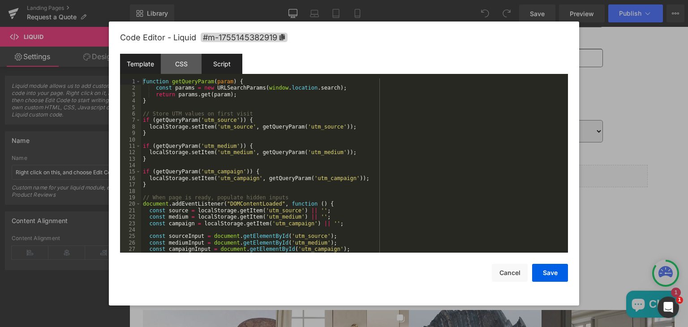
click at [141, 65] on div "Template" at bounding box center [140, 64] width 41 height 20
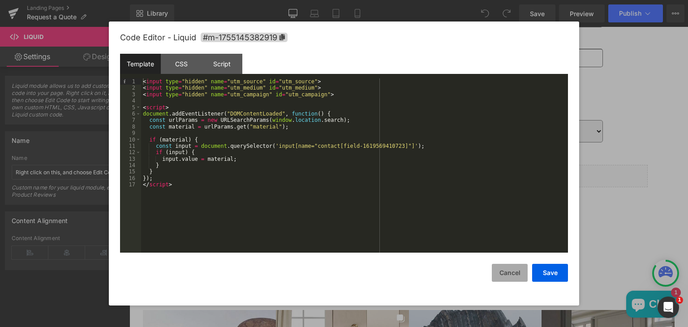
click at [506, 271] on button "Cancel" at bounding box center [510, 273] width 36 height 18
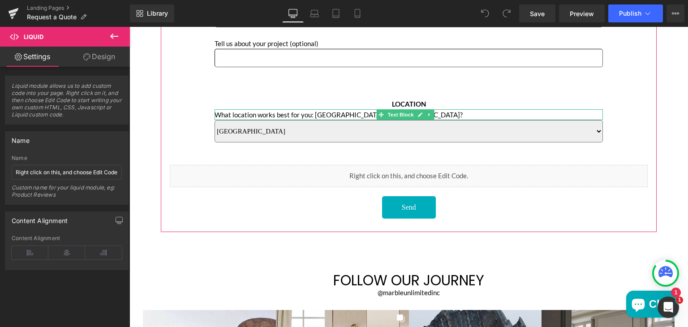
click at [474, 110] on p "What location works best for you: [GEOGRAPHIC_DATA] or [GEOGRAPHIC_DATA]?" at bounding box center [409, 114] width 388 height 11
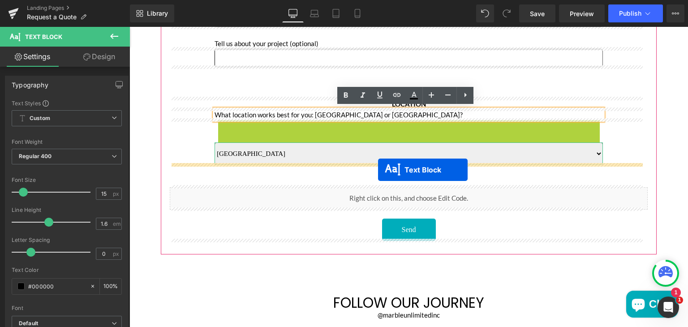
drag, startPoint x: 380, startPoint y: 125, endPoint x: 378, endPoint y: 170, distance: 44.9
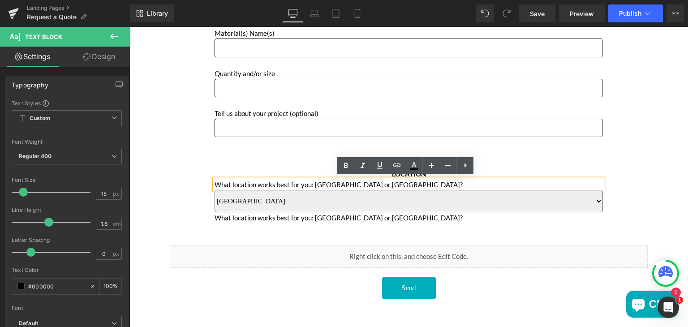
scroll to position [386, 0]
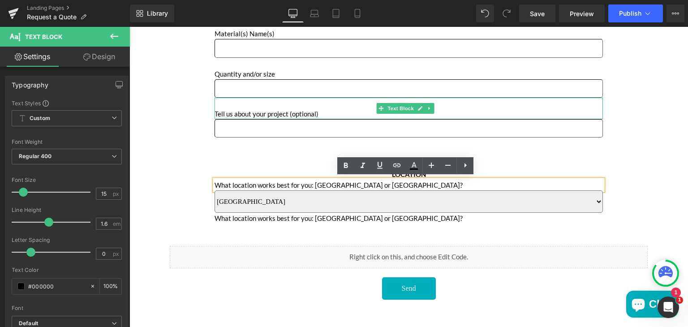
click at [323, 101] on p "Main content" at bounding box center [409, 103] width 388 height 11
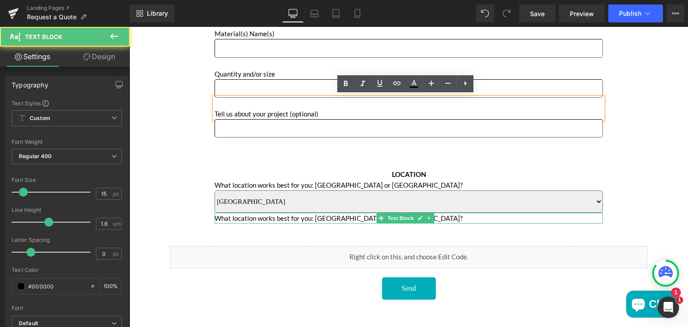
click at [298, 218] on p "What location works best for you: [GEOGRAPHIC_DATA] or [GEOGRAPHIC_DATA]?" at bounding box center [409, 218] width 388 height 11
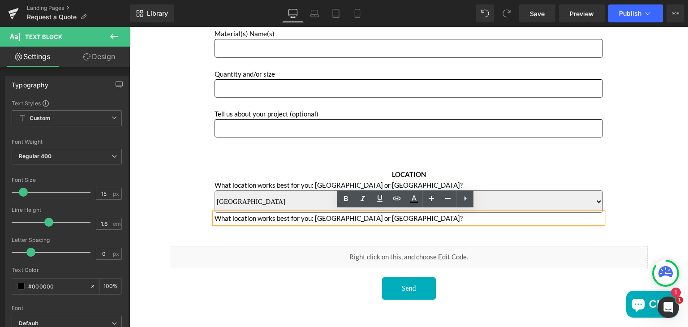
click at [215, 217] on p "What location works best for you: [GEOGRAPHIC_DATA] or [GEOGRAPHIC_DATA]?" at bounding box center [409, 218] width 388 height 11
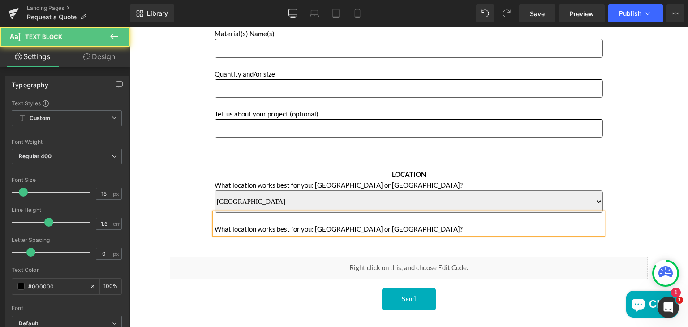
click at [400, 227] on p "What location works best for you: [GEOGRAPHIC_DATA] or [GEOGRAPHIC_DATA]?" at bounding box center [409, 224] width 388 height 22
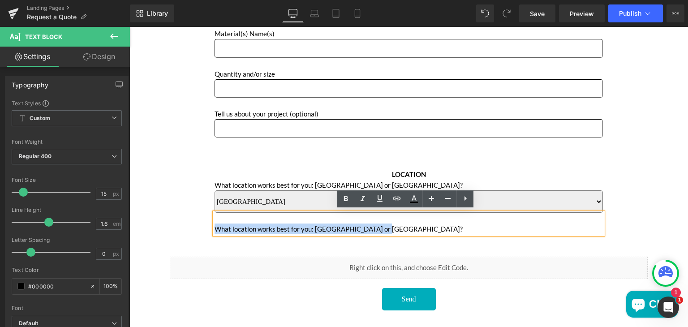
drag, startPoint x: 380, startPoint y: 226, endPoint x: 216, endPoint y: 226, distance: 163.1
click at [216, 226] on p "What location works best for you: [GEOGRAPHIC_DATA] or [GEOGRAPHIC_DATA]?" at bounding box center [409, 224] width 388 height 22
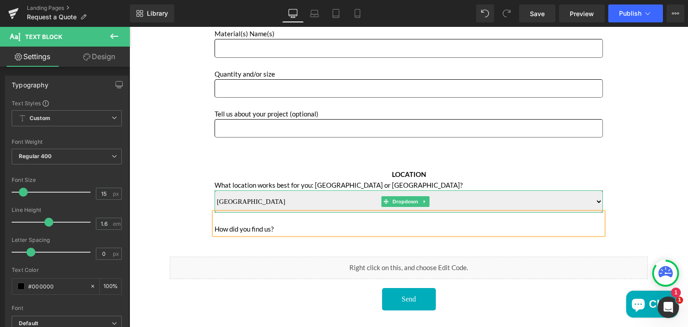
click at [263, 198] on select "Sun Valley Anaheim" at bounding box center [409, 201] width 388 height 22
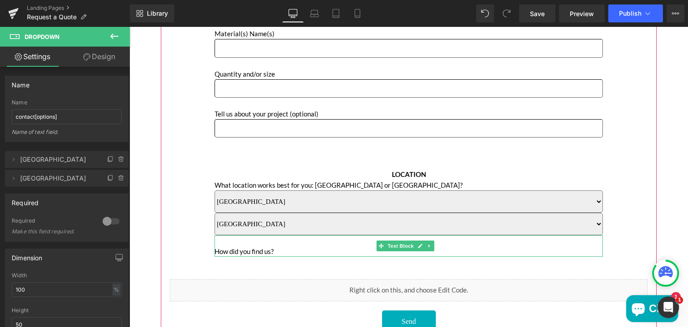
drag, startPoint x: 381, startPoint y: 277, endPoint x: 251, endPoint y: 250, distance: 132.3
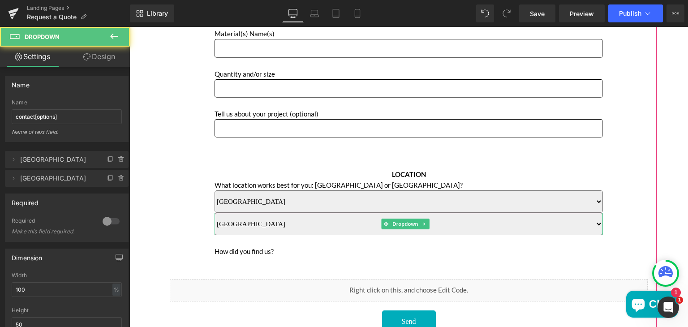
click at [279, 226] on select "Sun Valley Anaheim" at bounding box center [409, 224] width 388 height 22
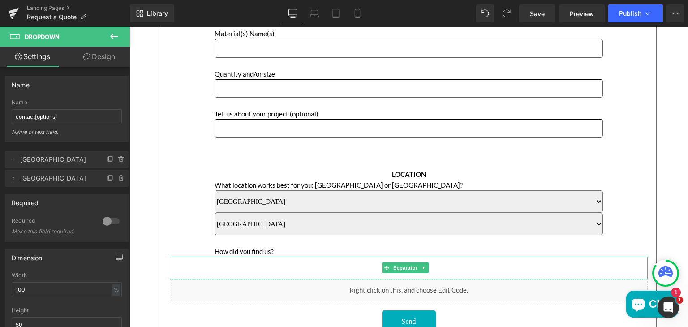
drag, startPoint x: 279, startPoint y: 226, endPoint x: 277, endPoint y: 264, distance: 38.1
click at [277, 264] on div "Name Text Block Text Field Phone Text Block Text Field Email Text Block Email F…" at bounding box center [409, 105] width 478 height 456
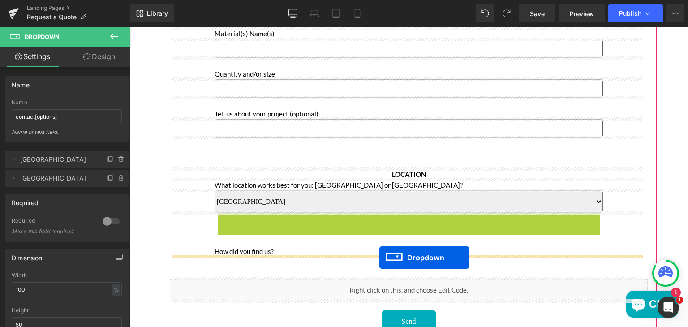
drag, startPoint x: 385, startPoint y: 223, endPoint x: 380, endPoint y: 258, distance: 35.4
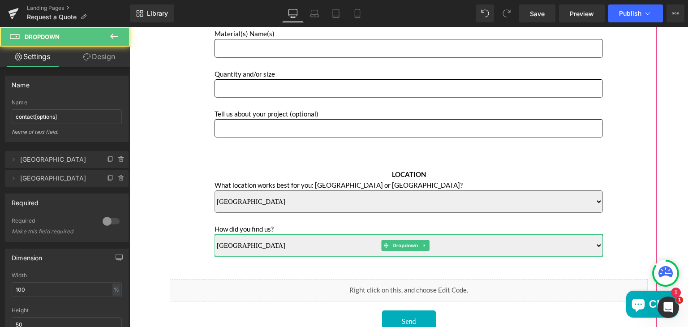
click at [341, 245] on select "Sun Valley Anaheim" at bounding box center [409, 245] width 388 height 22
click at [256, 247] on select "Sun Valley Anaheim" at bounding box center [409, 245] width 388 height 22
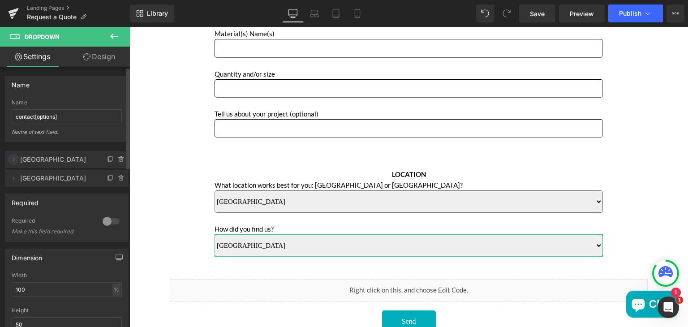
click at [16, 156] on icon at bounding box center [13, 159] width 7 height 7
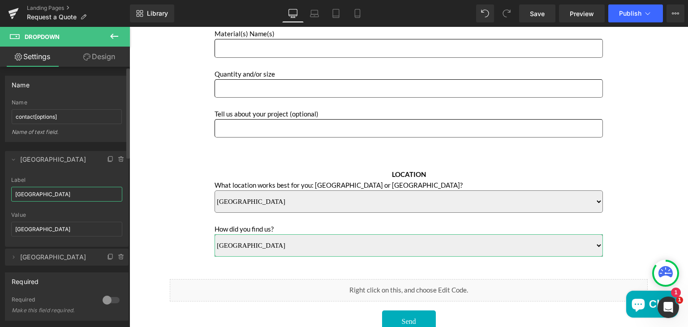
drag, startPoint x: 52, startPoint y: 191, endPoint x: 14, endPoint y: 194, distance: 37.7
click at [14, 194] on input "[GEOGRAPHIC_DATA]" at bounding box center [66, 194] width 111 height 15
type input "Google"
drag, startPoint x: 50, startPoint y: 229, endPoint x: 12, endPoint y: 229, distance: 38.1
click at [12, 229] on input "[GEOGRAPHIC_DATA]" at bounding box center [66, 229] width 111 height 15
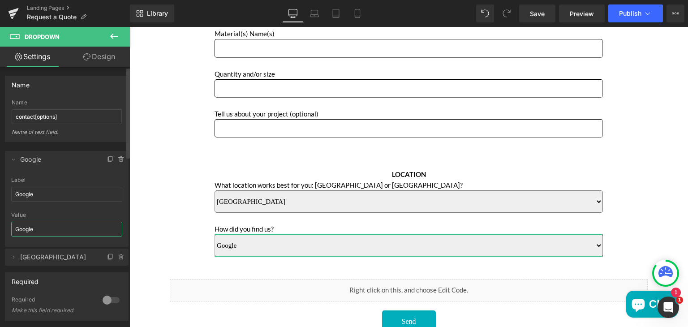
type input "Google"
click at [45, 216] on div "Value" at bounding box center [66, 215] width 111 height 6
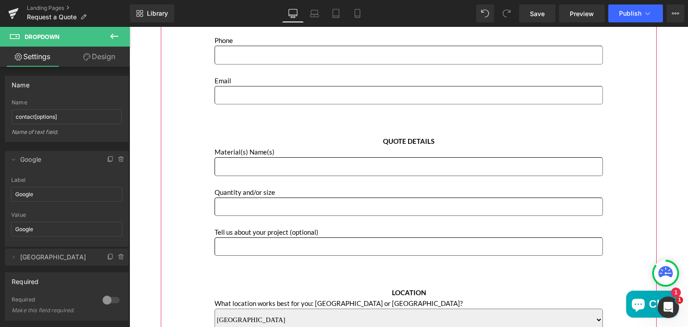
scroll to position [405, 0]
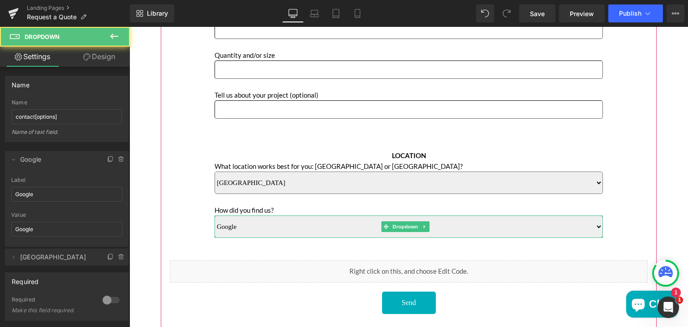
click at [266, 219] on select "Google Anaheim" at bounding box center [409, 227] width 388 height 22
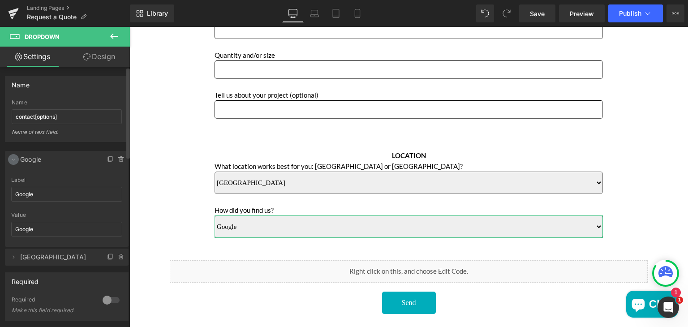
click at [14, 157] on icon at bounding box center [13, 159] width 7 height 7
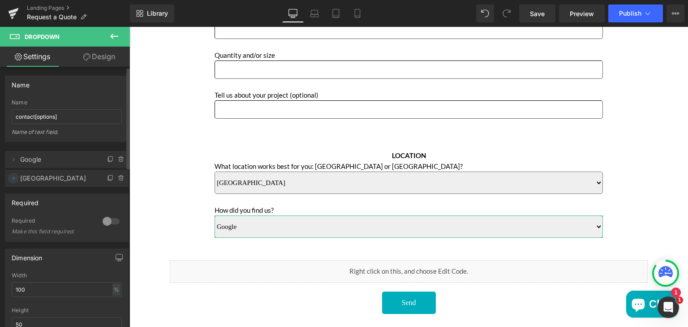
click at [15, 180] on icon at bounding box center [13, 178] width 7 height 7
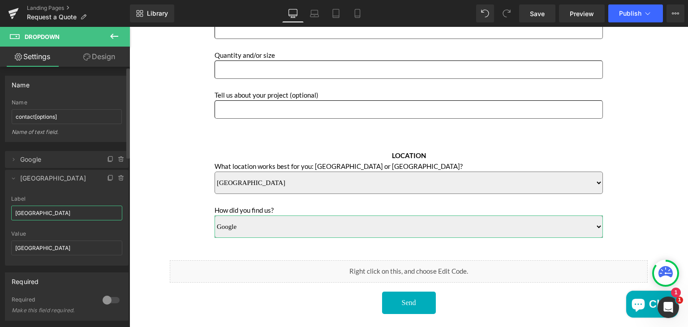
click at [44, 208] on input "[GEOGRAPHIC_DATA]" at bounding box center [66, 213] width 111 height 15
type input "A"
type input "Instagram"
click at [59, 250] on input "[GEOGRAPHIC_DATA]" at bounding box center [66, 248] width 111 height 15
paste input "Instagra"
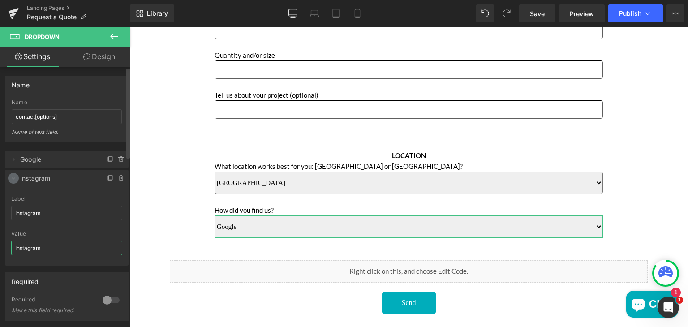
type input "Instagram"
click at [13, 177] on icon at bounding box center [13, 178] width 7 height 7
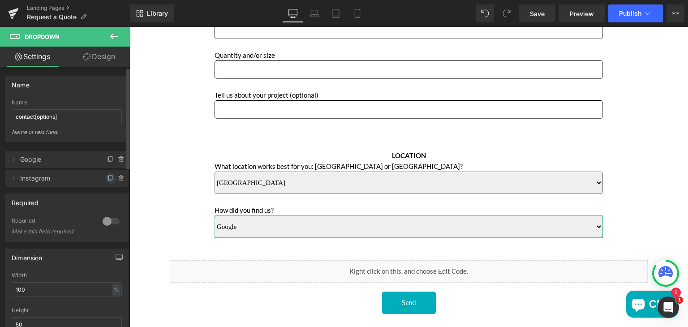
click at [109, 177] on icon at bounding box center [111, 177] width 4 height 4
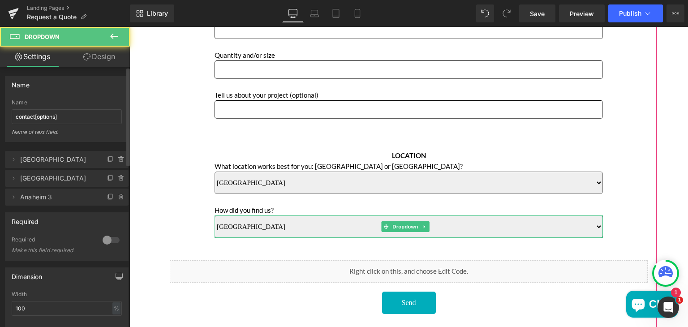
click at [259, 224] on select "Sun Valley Anaheim Anaheim 3" at bounding box center [409, 227] width 388 height 22
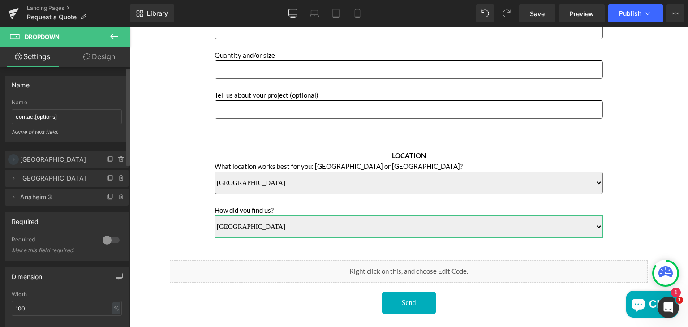
click at [13, 158] on icon at bounding box center [13, 159] width 7 height 7
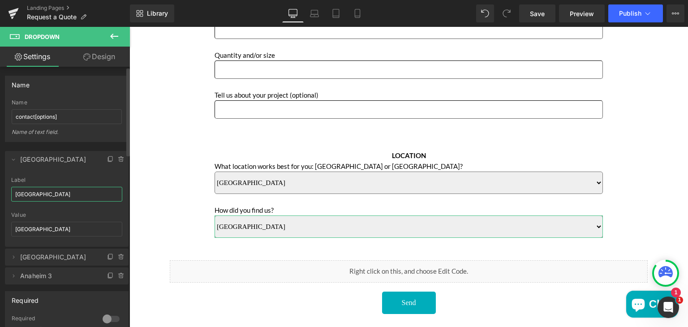
click at [45, 193] on input "[GEOGRAPHIC_DATA]" at bounding box center [66, 194] width 111 height 15
type input "Google"
click at [50, 232] on input "[GEOGRAPHIC_DATA]" at bounding box center [66, 229] width 111 height 15
type input "Google"
click at [11, 159] on icon at bounding box center [13, 159] width 7 height 7
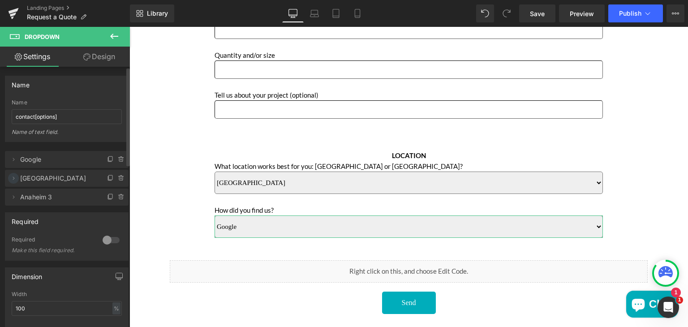
click at [14, 180] on icon at bounding box center [13, 178] width 7 height 7
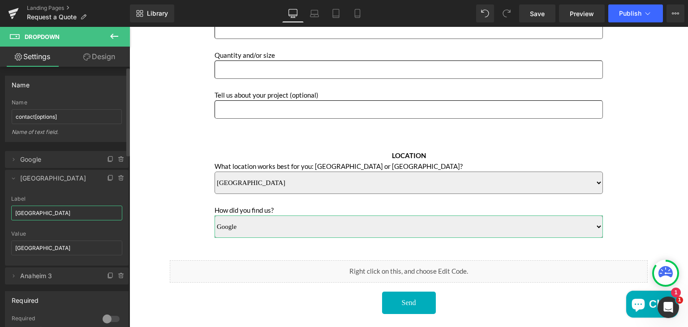
click at [41, 217] on input "[GEOGRAPHIC_DATA]" at bounding box center [66, 213] width 111 height 15
type input "Instagram"
click at [60, 251] on input "[GEOGRAPHIC_DATA]" at bounding box center [66, 248] width 111 height 15
paste input "Instagra"
type input "Instagram"
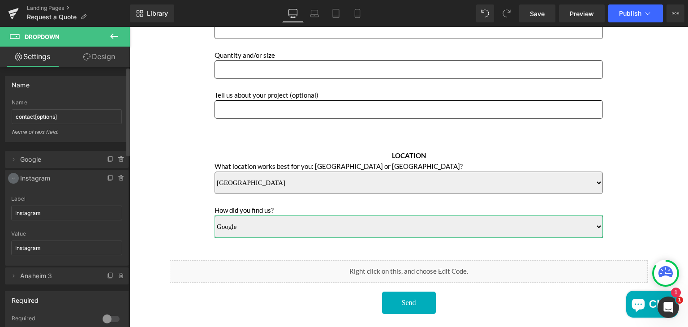
click at [15, 178] on icon at bounding box center [13, 178] width 7 height 7
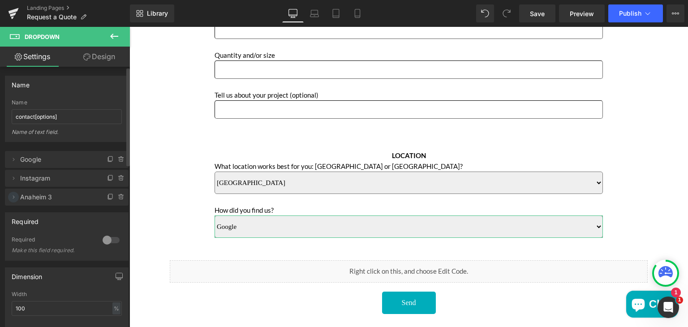
click at [13, 198] on icon at bounding box center [13, 197] width 7 height 7
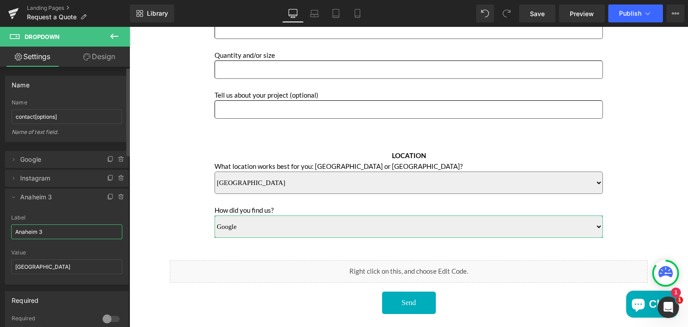
click at [50, 226] on input "Anaheim 3" at bounding box center [66, 231] width 111 height 15
type input "Pinterest"
click at [60, 266] on input "[GEOGRAPHIC_DATA]" at bounding box center [66, 266] width 111 height 15
paste input "Pinterest"
type input "Pinterest"
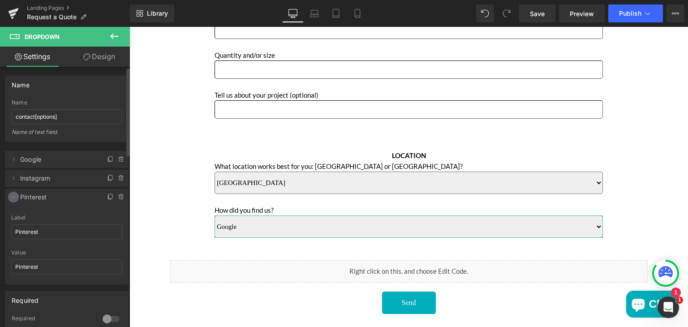
click at [12, 194] on icon at bounding box center [13, 197] width 7 height 7
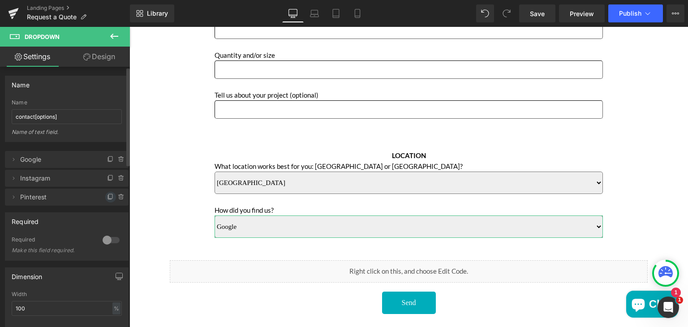
click at [107, 196] on icon at bounding box center [110, 197] width 7 height 7
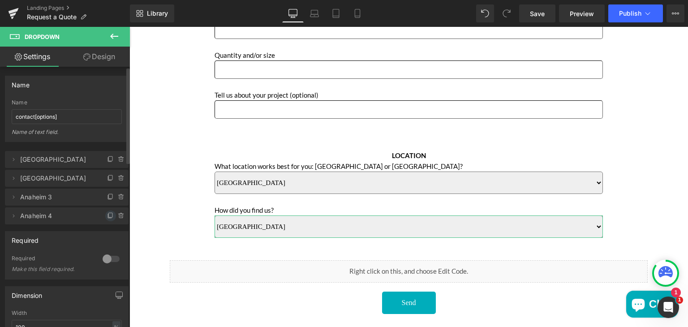
click at [107, 213] on icon at bounding box center [110, 215] width 7 height 7
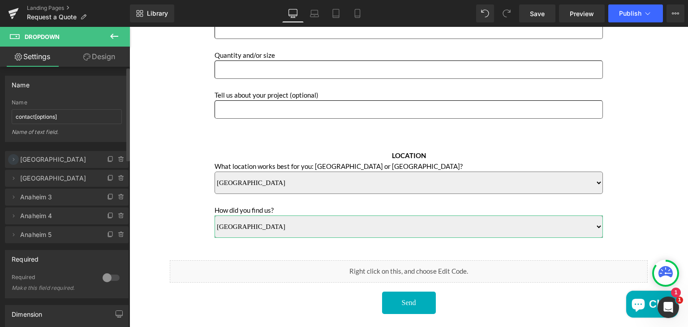
click at [16, 160] on icon at bounding box center [13, 159] width 7 height 7
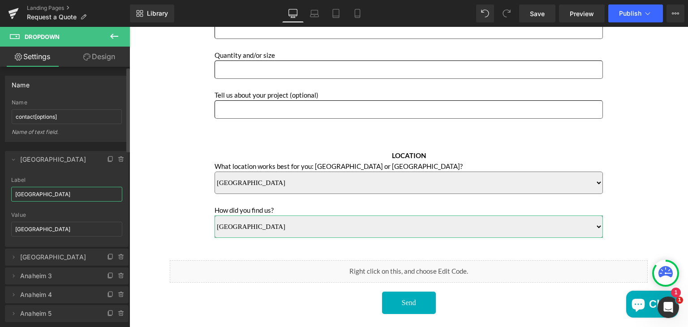
click at [42, 195] on input "[GEOGRAPHIC_DATA]" at bounding box center [66, 194] width 111 height 15
type input "Google"
click at [62, 231] on input "[GEOGRAPHIC_DATA]" at bounding box center [66, 229] width 111 height 15
paste input "Google"
type input "Google"
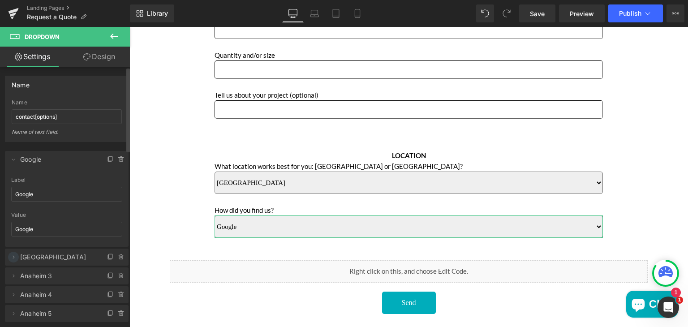
click at [14, 259] on icon at bounding box center [13, 257] width 7 height 7
click at [14, 157] on icon at bounding box center [13, 159] width 7 height 7
click at [47, 211] on input "[GEOGRAPHIC_DATA]" at bounding box center [66, 213] width 111 height 15
type input "Instagram"
click at [41, 251] on input "[GEOGRAPHIC_DATA]" at bounding box center [66, 248] width 111 height 15
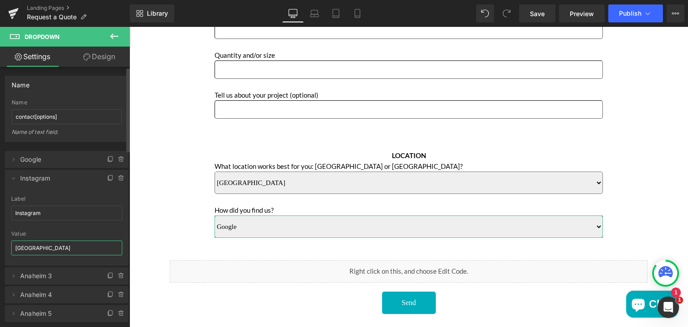
paste input "Instagra"
type input "Instagram"
click at [14, 179] on icon at bounding box center [13, 178] width 7 height 7
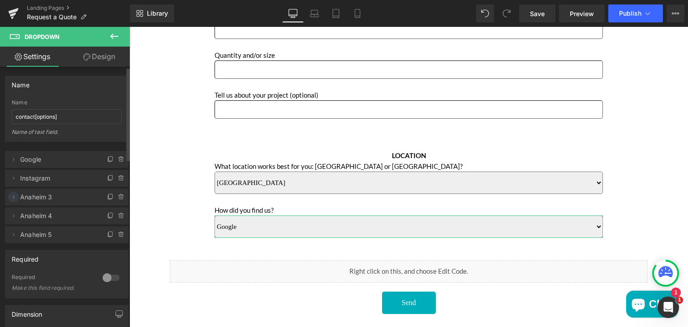
click at [15, 199] on icon at bounding box center [13, 197] width 7 height 7
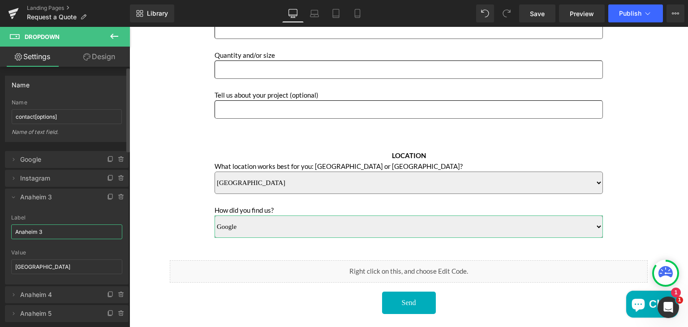
click at [47, 230] on input "Anaheim 3" at bounding box center [66, 231] width 111 height 15
type input "A"
type input "Pinterest"
click at [67, 263] on input "[GEOGRAPHIC_DATA]" at bounding box center [66, 266] width 111 height 15
paste input "Pinterest"
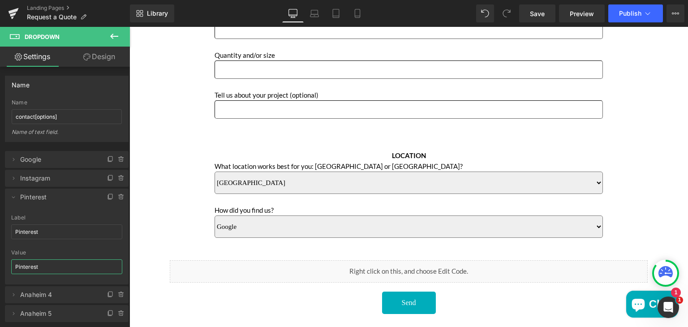
type input "Pinterest"
click at [15, 198] on icon at bounding box center [13, 197] width 7 height 7
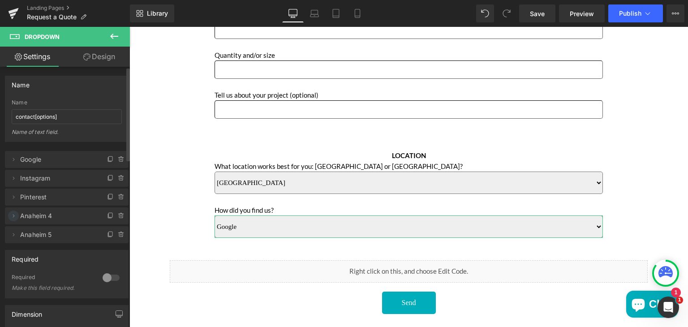
click at [14, 217] on icon at bounding box center [13, 215] width 7 height 7
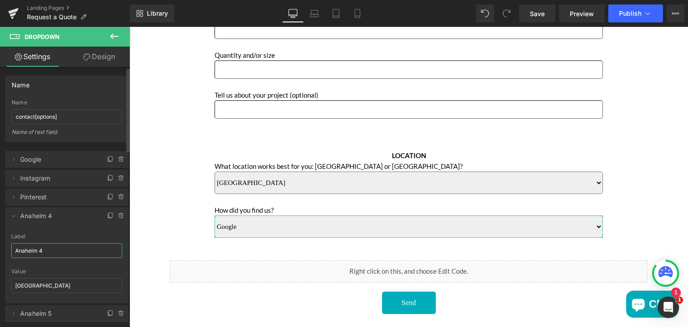
click at [47, 248] on input "Anaheim 4" at bounding box center [66, 250] width 111 height 15
type input "Linkedin"
click at [47, 285] on input "[GEOGRAPHIC_DATA]" at bounding box center [66, 285] width 111 height 15
paste input "Linkedin"
type input "Linkedin"
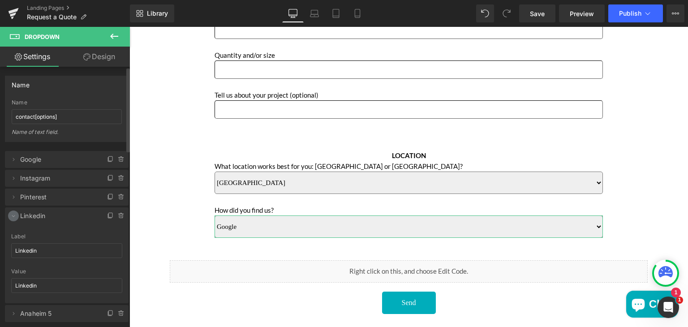
click at [14, 213] on icon at bounding box center [13, 215] width 7 height 7
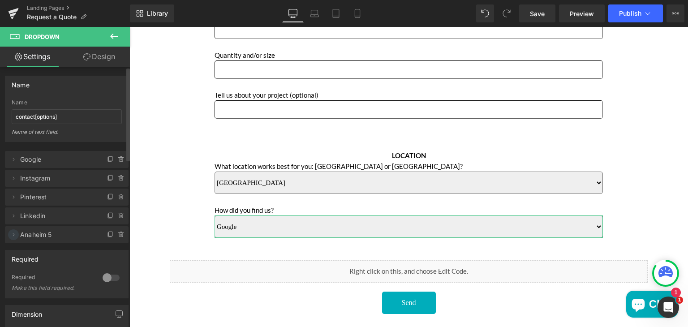
click at [12, 230] on span at bounding box center [13, 234] width 11 height 11
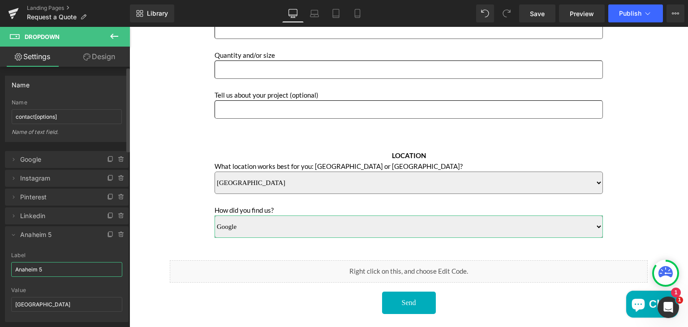
click at [50, 269] on input "Anaheim 5" at bounding box center [66, 269] width 111 height 15
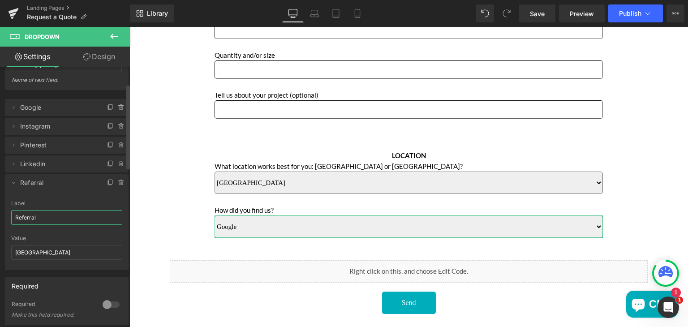
scroll to position [53, 0]
type input "Referral"
click at [47, 250] on input "[GEOGRAPHIC_DATA]" at bounding box center [66, 251] width 111 height 15
paste input "Referral"
type input "Referral"
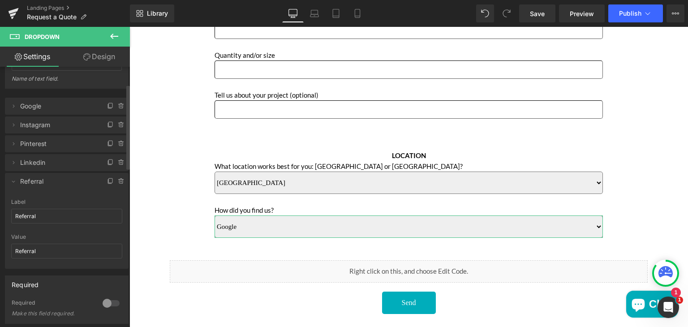
click at [66, 232] on div at bounding box center [66, 231] width 111 height 6
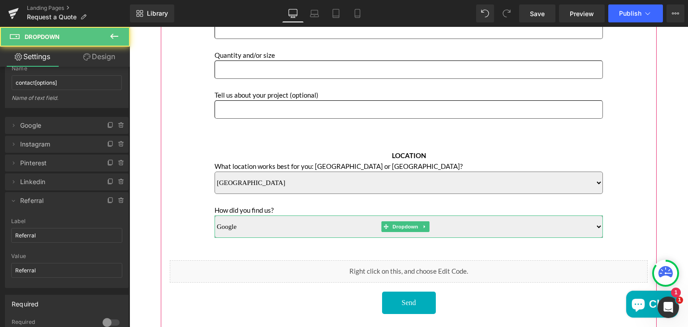
click at [281, 226] on select "Google Instagram Pinterest Linkedin Referral" at bounding box center [409, 227] width 388 height 22
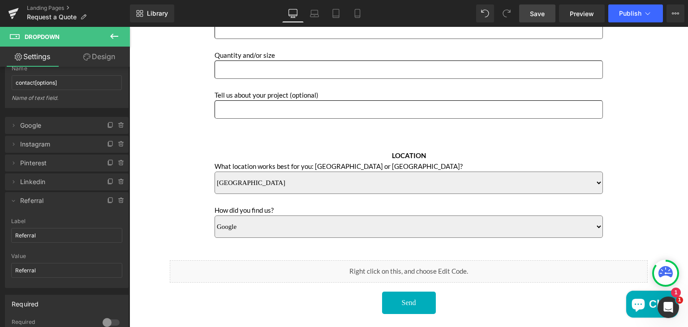
click at [538, 15] on span "Save" at bounding box center [537, 13] width 15 height 9
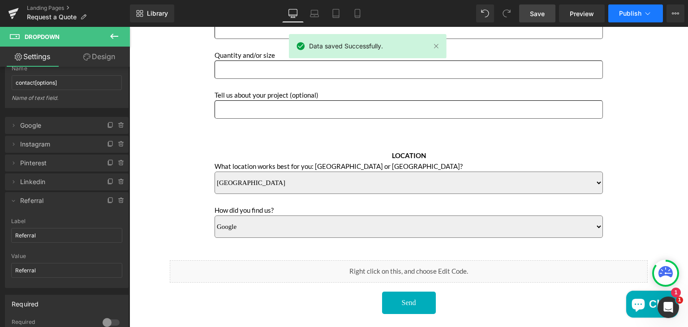
click at [633, 12] on span "Publish" at bounding box center [630, 13] width 22 height 7
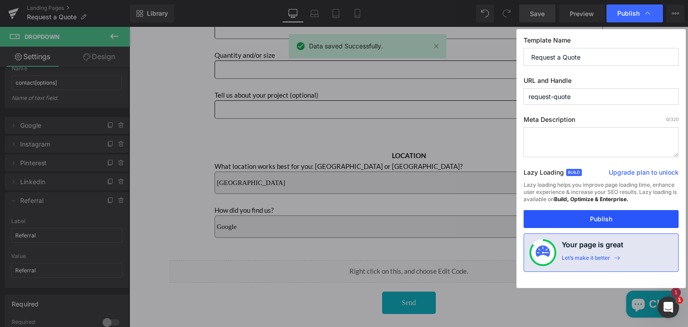
click at [580, 215] on button "Publish" at bounding box center [601, 219] width 155 height 18
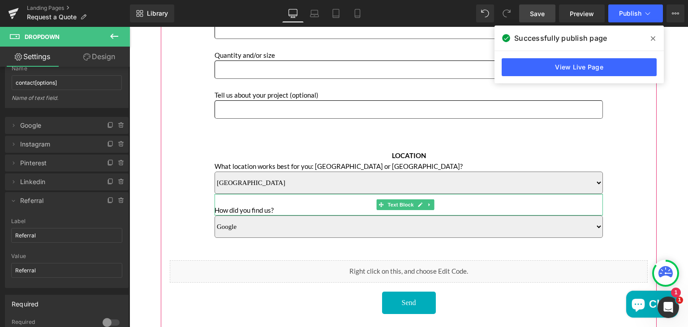
click at [262, 210] on p "How did you find us?" at bounding box center [409, 205] width 388 height 22
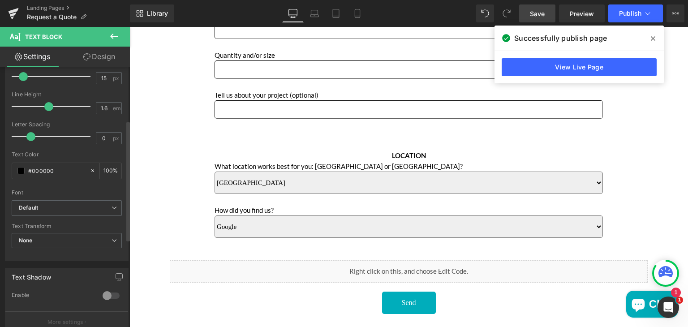
scroll to position [116, 0]
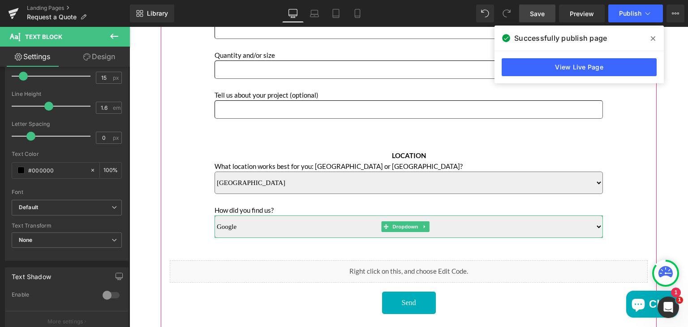
click at [249, 225] on select "Google Instagram Pinterest Linkedin Referral" at bounding box center [409, 227] width 388 height 22
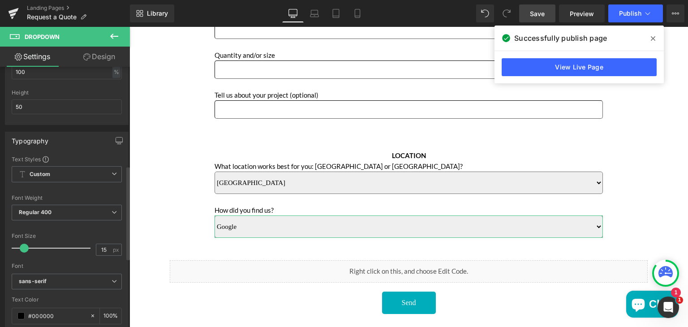
scroll to position [274, 0]
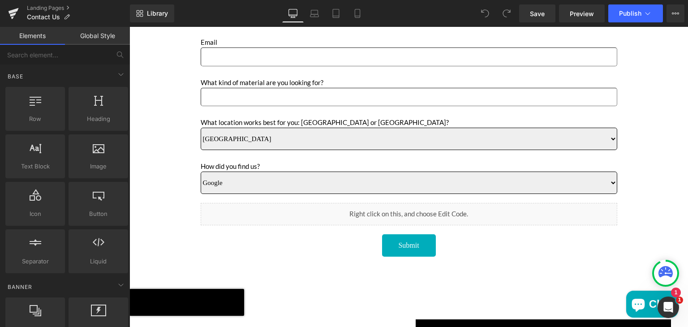
scroll to position [414, 0]
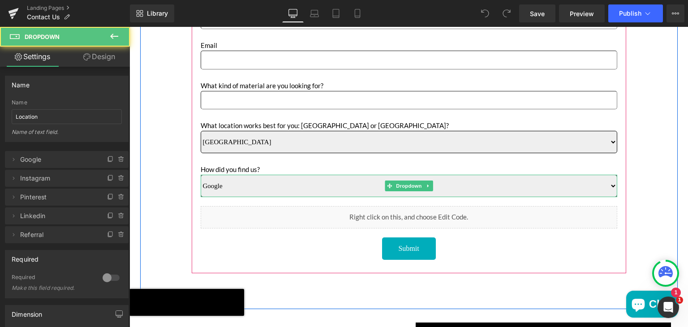
drag, startPoint x: 129, startPoint y: 27, endPoint x: 260, endPoint y: 183, distance: 203.6
click at [260, 183] on select "Google Instagram Pinterest Linkedin Referral" at bounding box center [409, 186] width 417 height 22
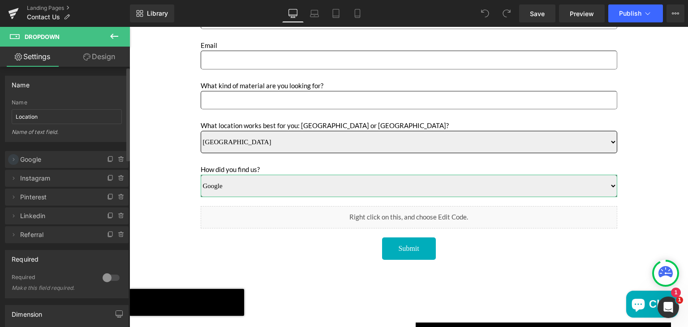
click at [14, 159] on icon at bounding box center [13, 159] width 7 height 7
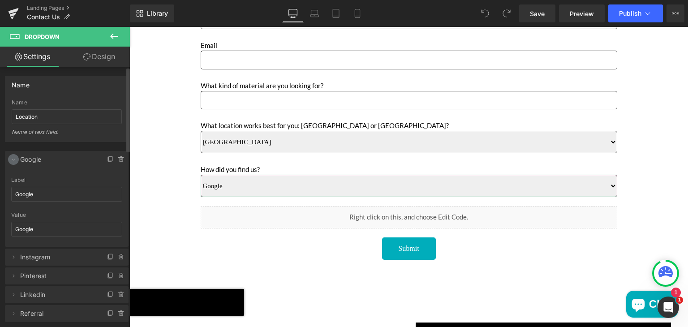
click at [14, 159] on icon at bounding box center [13, 159] width 7 height 7
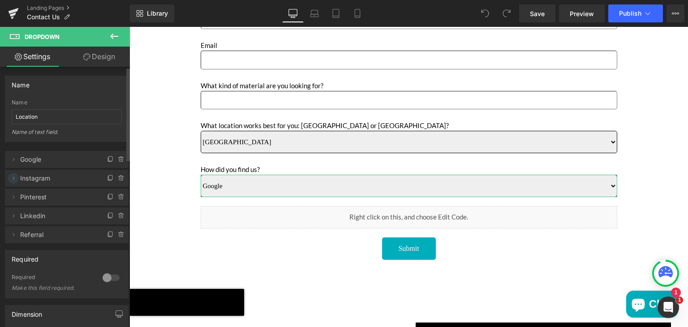
click at [12, 177] on icon at bounding box center [13, 178] width 7 height 7
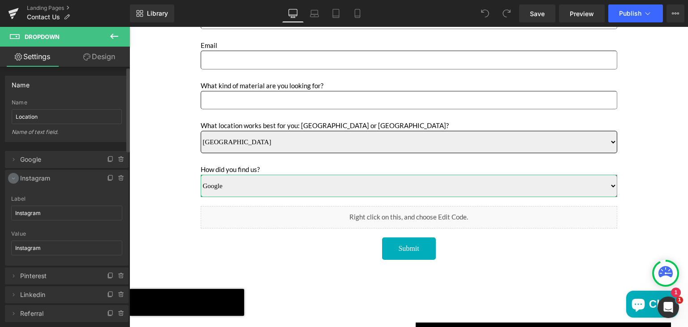
click at [12, 177] on icon at bounding box center [13, 178] width 7 height 7
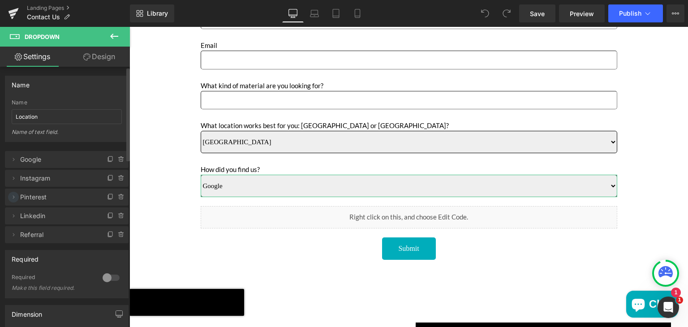
click at [13, 194] on icon at bounding box center [13, 197] width 7 height 7
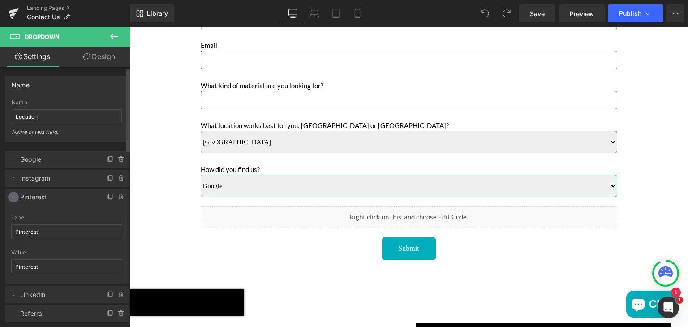
click at [13, 194] on icon at bounding box center [13, 197] width 7 height 7
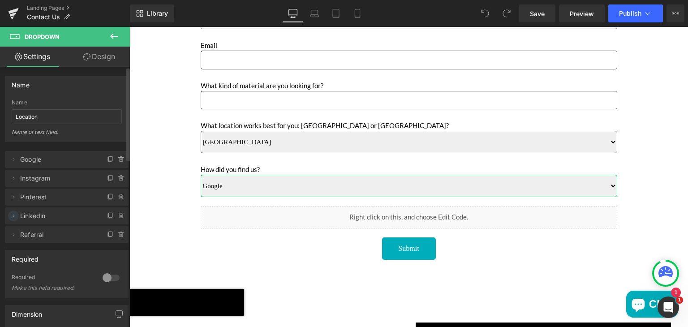
click at [16, 215] on icon at bounding box center [13, 215] width 7 height 7
click at [12, 233] on icon at bounding box center [13, 234] width 7 height 7
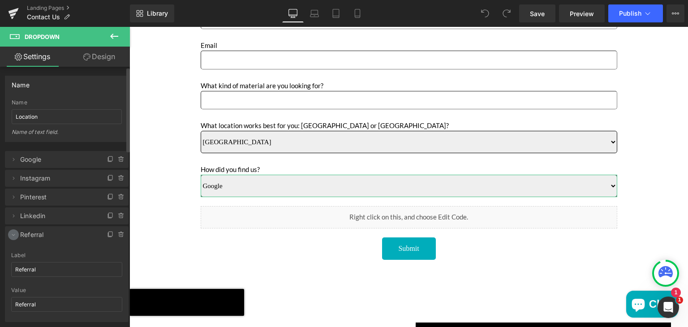
click at [12, 233] on icon at bounding box center [13, 234] width 7 height 7
